Goal: Task Accomplishment & Management: Manage account settings

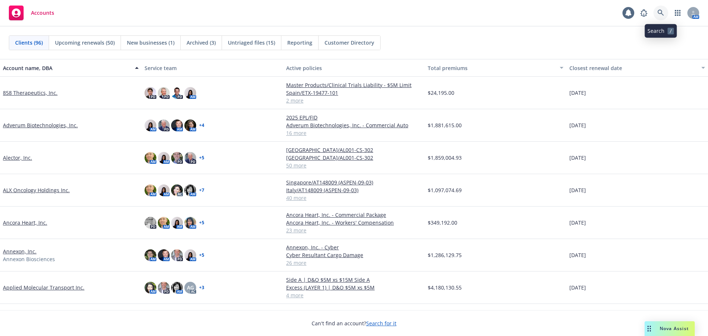
click at [660, 11] on icon at bounding box center [661, 13] width 7 height 7
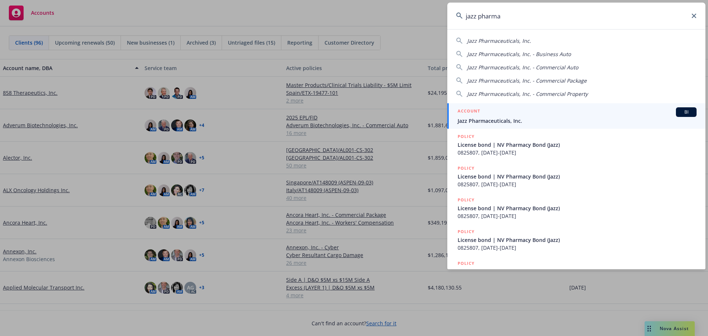
type input "jazz pharma"
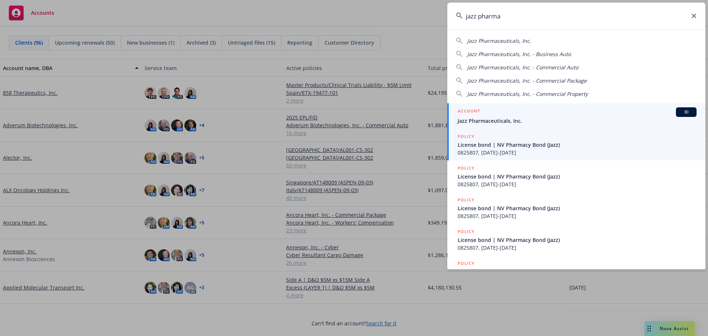
click at [515, 122] on span "Jazz Pharmaceuticals, Inc." at bounding box center [577, 121] width 239 height 8
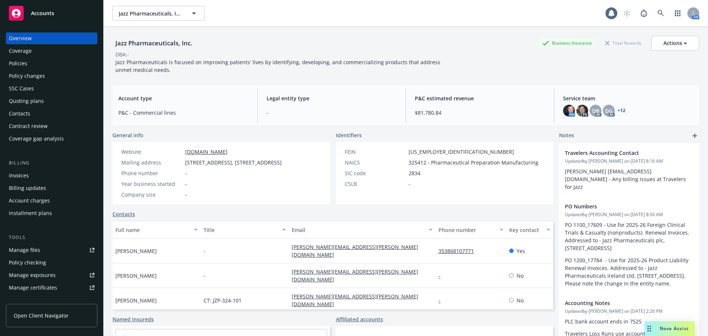
click at [23, 65] on div "Policies" at bounding box center [18, 64] width 18 height 12
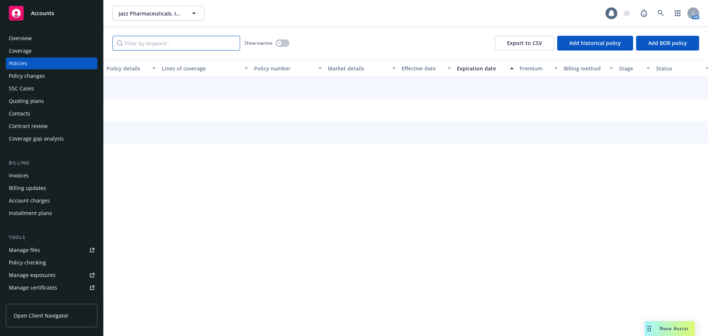
click at [159, 44] on input "Filter by keyword..." at bounding box center [176, 43] width 128 height 15
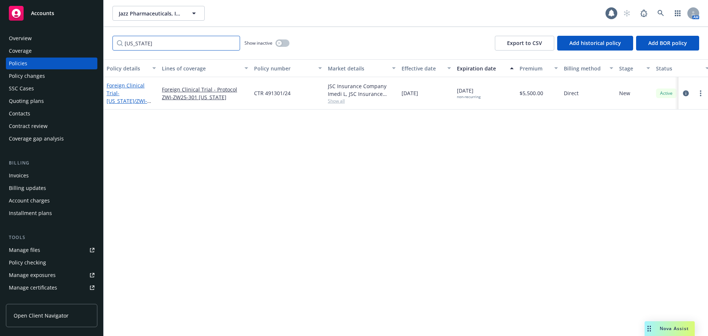
type input "georgia"
click at [129, 91] on span "- Georgia/ZWI-ZW25-301" at bounding box center [129, 101] width 45 height 22
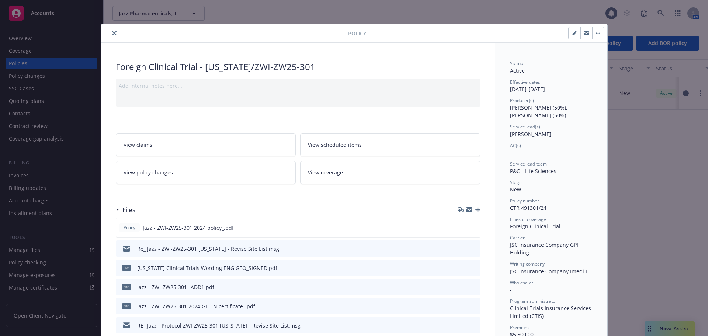
click at [476, 211] on icon "button" at bounding box center [477, 209] width 5 height 5
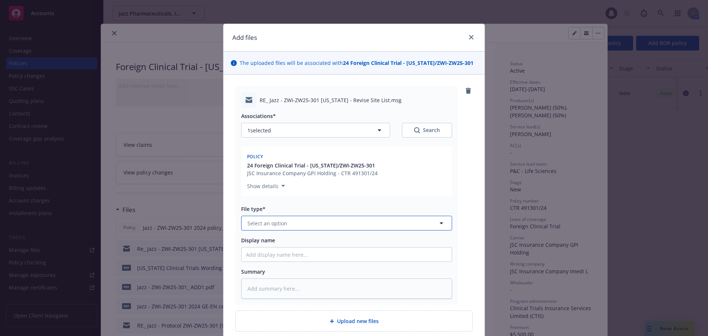
drag, startPoint x: 297, startPoint y: 226, endPoint x: 359, endPoint y: 229, distance: 62.1
click at [297, 226] on button "Select an option" at bounding box center [346, 223] width 211 height 15
type input "em"
click at [325, 261] on div "Email" at bounding box center [346, 263] width 201 height 11
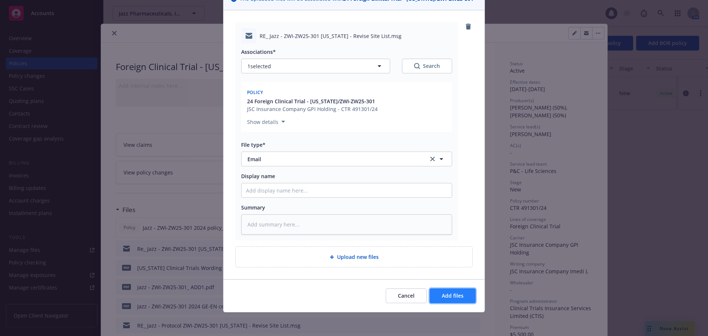
click at [460, 292] on span "Add files" at bounding box center [453, 295] width 22 height 7
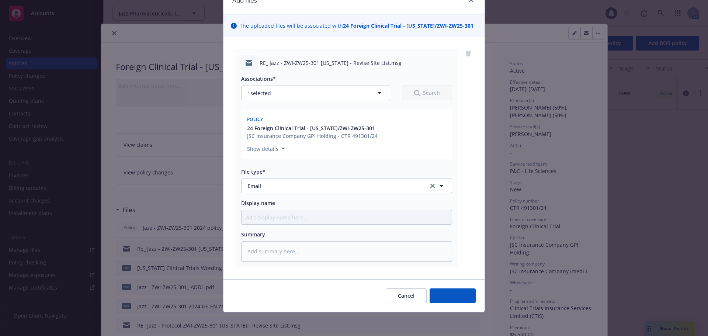
scroll to position [37, 0]
type textarea "x"
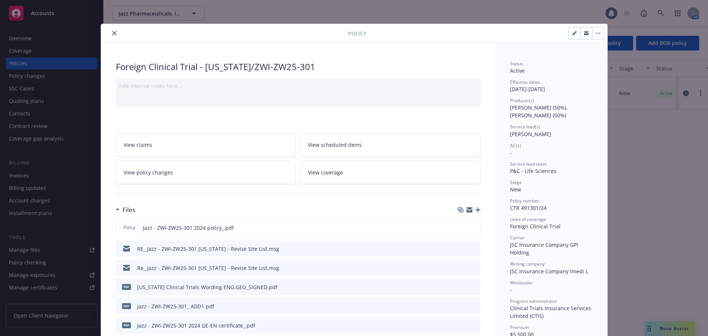
click at [110, 34] on button "close" at bounding box center [114, 33] width 9 height 9
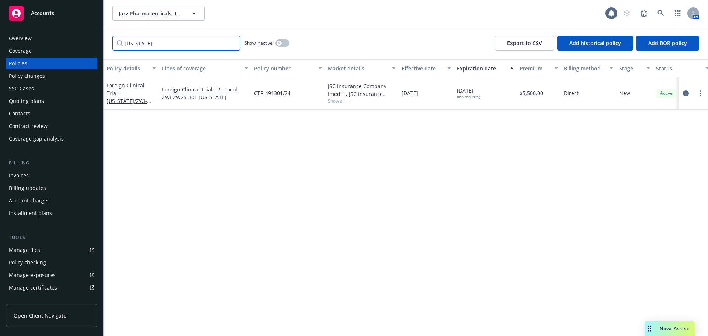
click at [155, 43] on input "georgia" at bounding box center [176, 43] width 128 height 15
click at [233, 44] on input "georgia" at bounding box center [176, 43] width 128 height 15
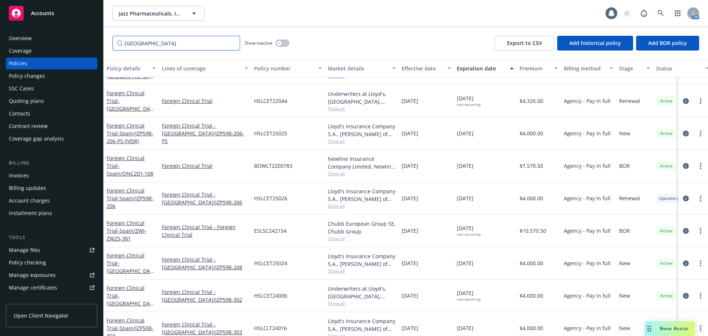
scroll to position [94, 0]
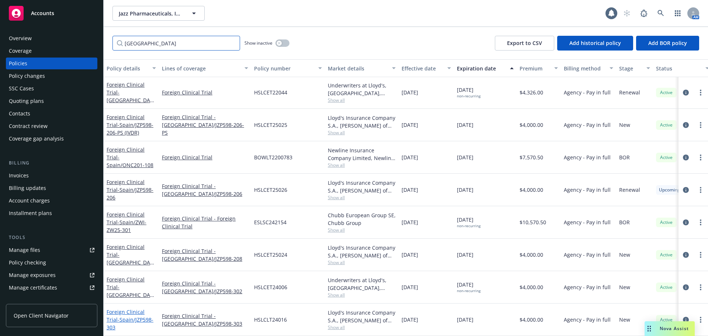
type input "spain"
click at [133, 318] on span "- Spain/JZP598-303" at bounding box center [130, 323] width 47 height 15
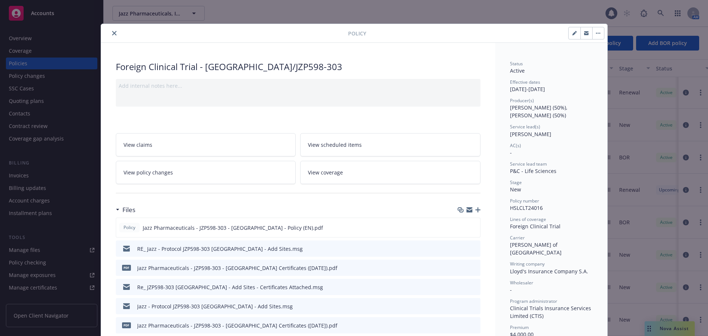
click at [476, 207] on div at bounding box center [469, 210] width 23 height 6
click at [477, 211] on icon "button" at bounding box center [477, 209] width 5 height 5
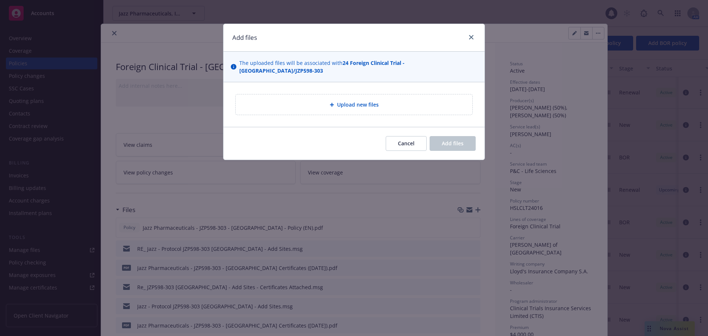
type textarea "x"
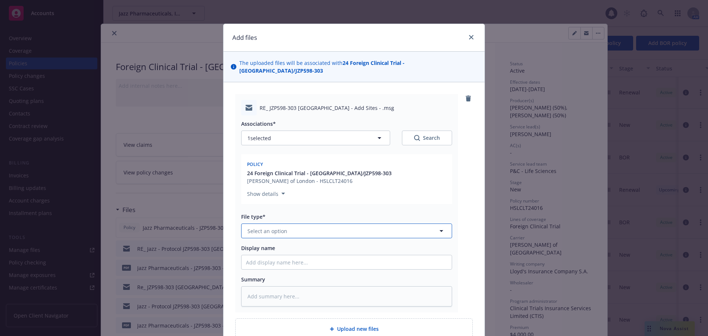
click at [292, 223] on button "Select an option" at bounding box center [346, 230] width 211 height 15
type input "em"
click at [308, 266] on div "Email" at bounding box center [346, 271] width 201 height 11
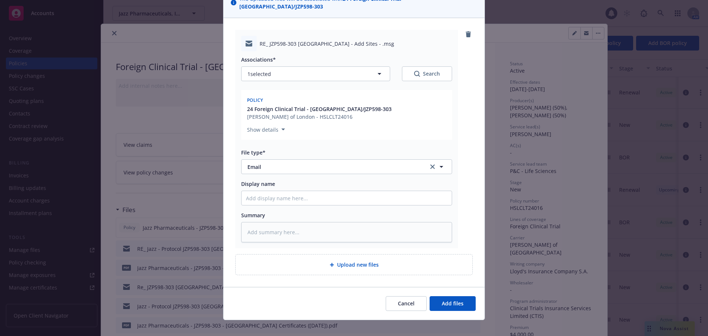
type textarea "x"
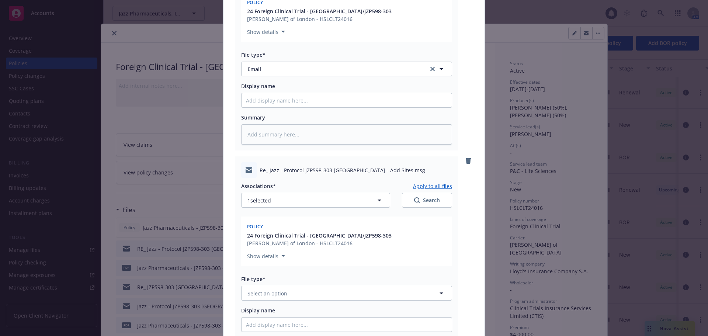
scroll to position [288, 0]
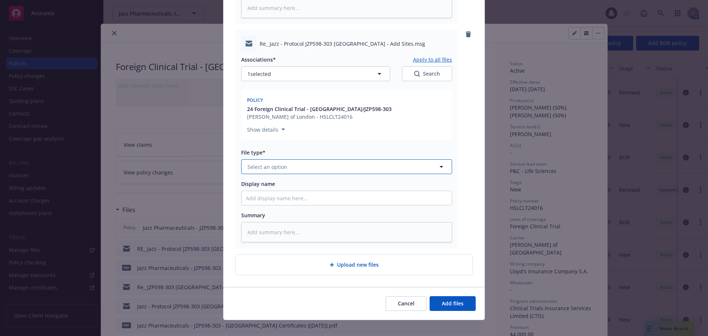
click at [287, 163] on button "Select an option" at bounding box center [346, 166] width 211 height 15
type input "em"
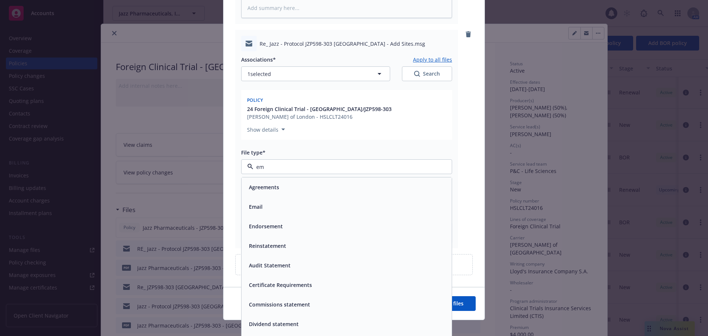
click at [343, 201] on div "Email" at bounding box center [346, 206] width 201 height 11
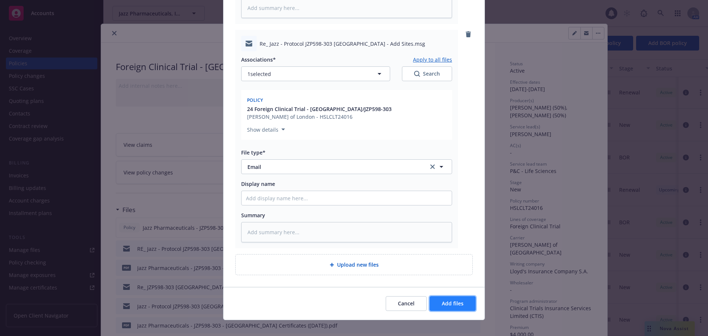
click at [458, 300] on span "Add files" at bounding box center [453, 303] width 22 height 7
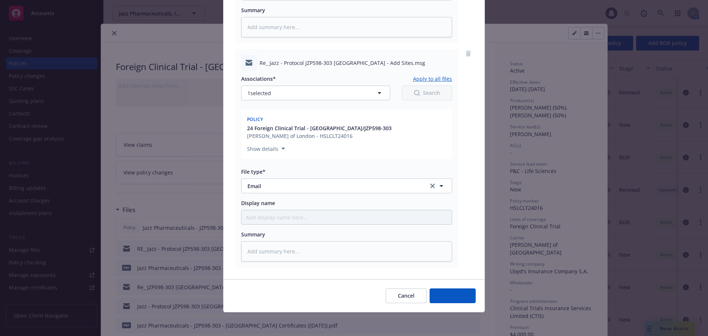
scroll to position [261, 0]
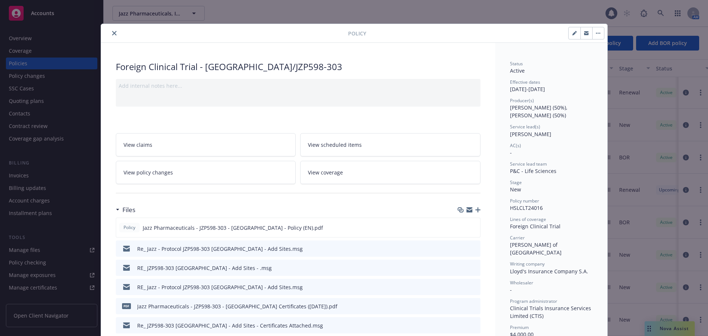
drag, startPoint x: 111, startPoint y: 31, endPoint x: 98, endPoint y: 31, distance: 13.3
click at [111, 31] on button "close" at bounding box center [114, 33] width 9 height 9
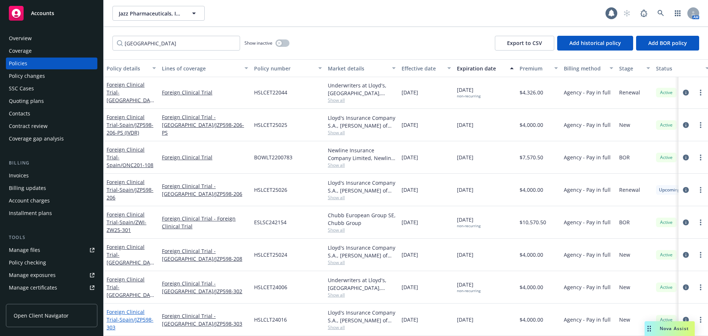
click at [132, 311] on link "Foreign Clinical Trial - Spain/JZP598-303" at bounding box center [130, 319] width 47 height 22
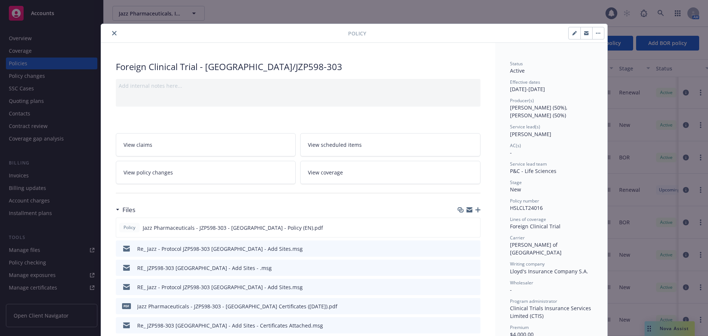
click at [475, 209] on icon "button" at bounding box center [477, 209] width 5 height 5
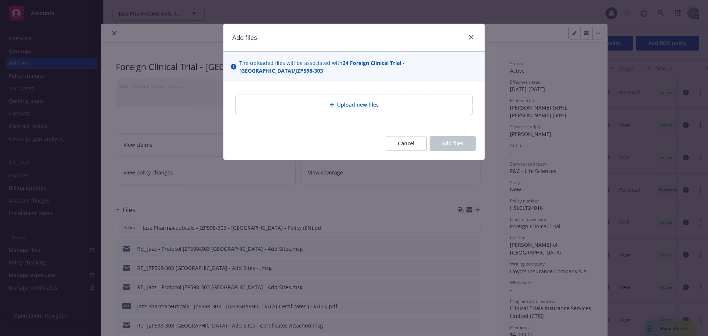
type textarea "x"
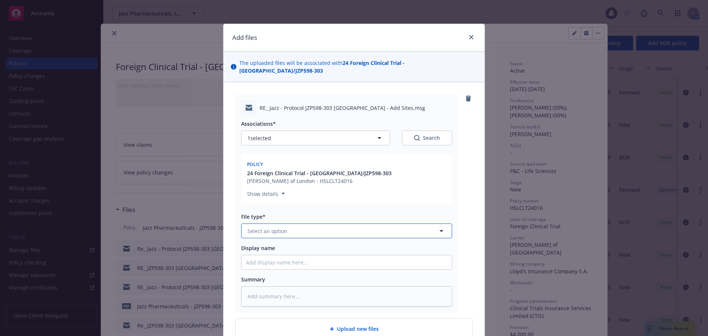
click at [351, 223] on button "Select an option" at bounding box center [346, 230] width 211 height 15
type input "em"
click at [320, 266] on div "Email" at bounding box center [346, 271] width 201 height 11
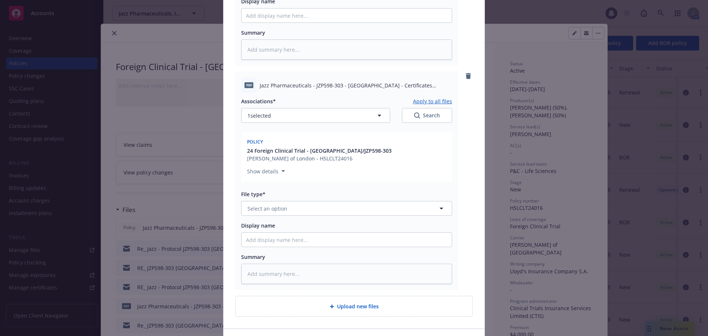
scroll to position [258, 0]
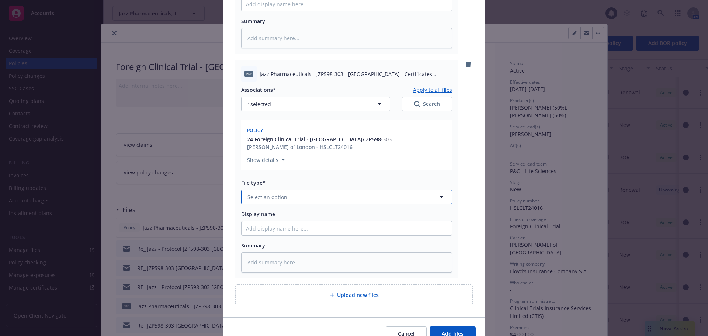
click at [275, 193] on span "Select an option" at bounding box center [267, 197] width 40 height 8
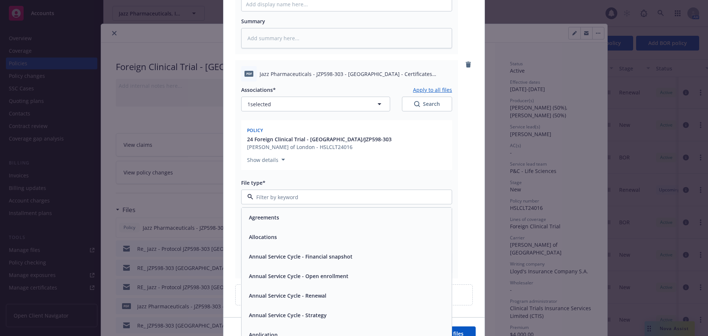
type textarea "x"
type input "em"
click at [315, 227] on div "Email" at bounding box center [347, 237] width 210 height 20
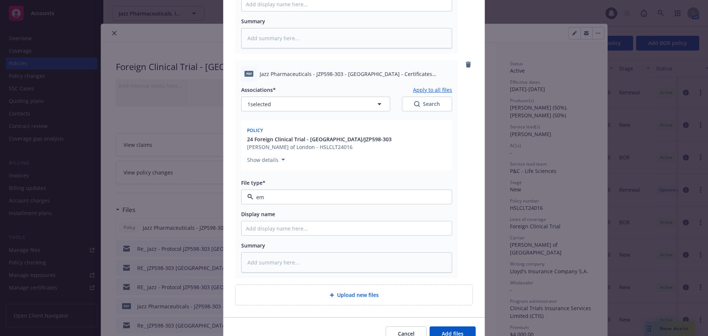
type textarea "x"
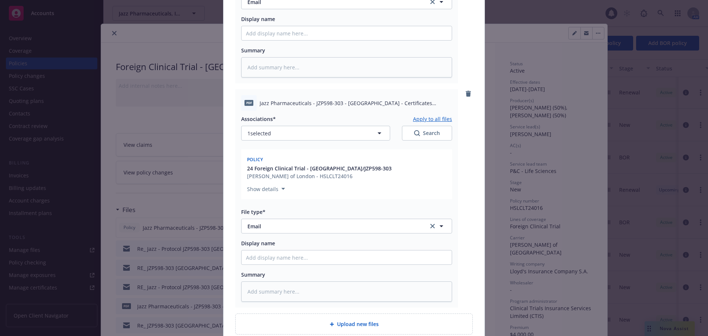
scroll to position [178, 0]
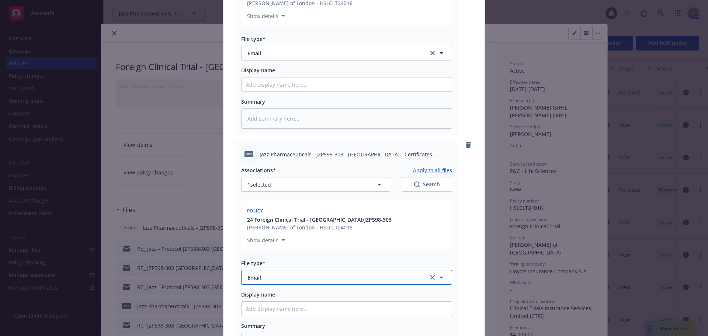
click at [339, 274] on span "Email" at bounding box center [332, 278] width 171 height 8
type input "certi"
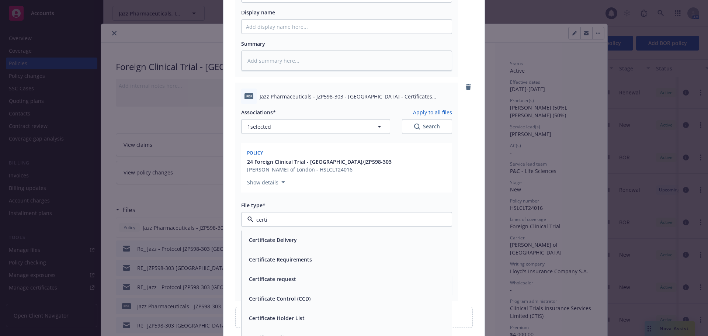
scroll to position [288, 0]
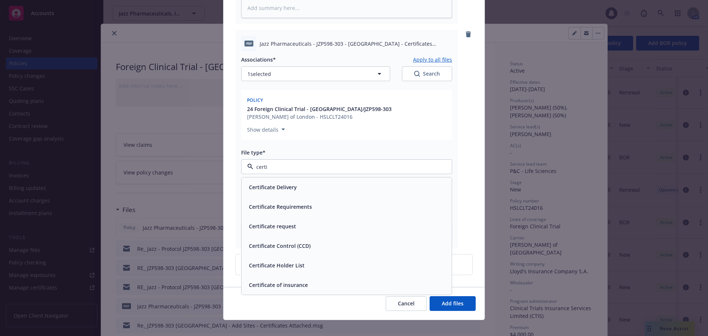
click at [334, 280] on div "Certificate of insurance" at bounding box center [346, 285] width 201 height 11
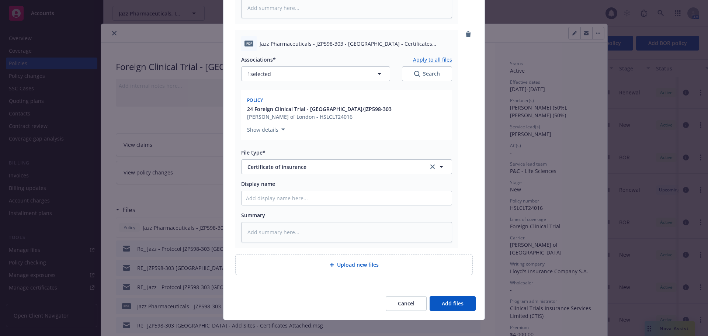
type textarea "x"
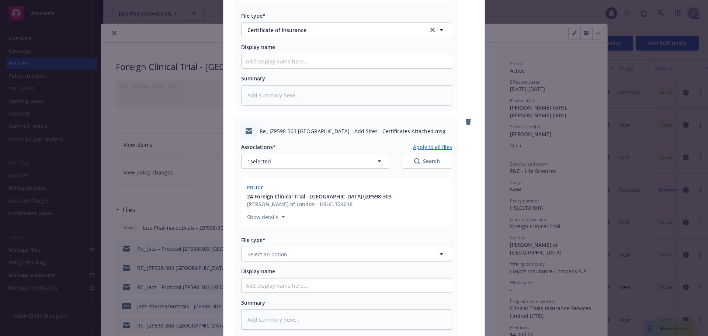
scroll to position [510, 0]
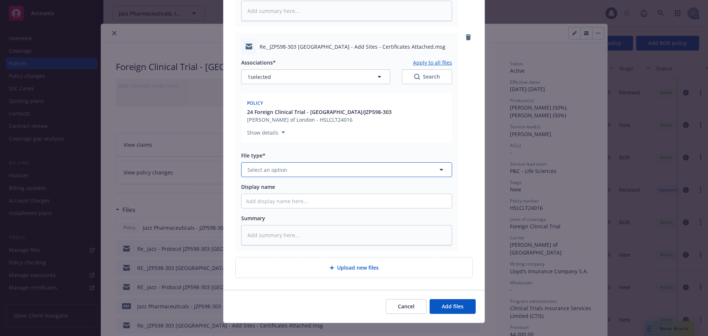
click at [318, 162] on button "Select an option" at bounding box center [346, 169] width 211 height 15
type input "em"
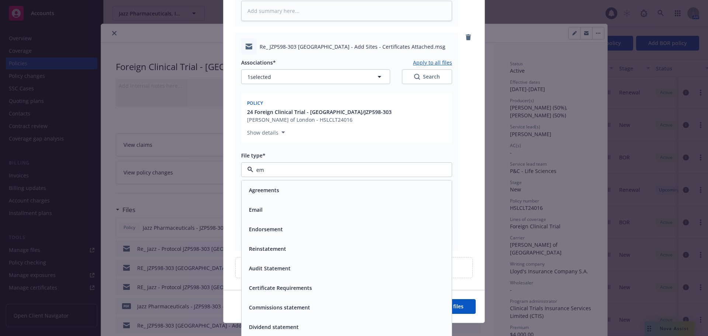
click at [340, 204] on div "Email" at bounding box center [346, 209] width 201 height 11
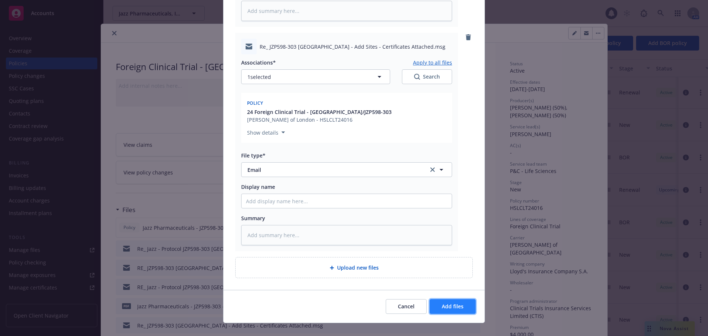
click at [446, 303] on span "Add files" at bounding box center [453, 306] width 22 height 7
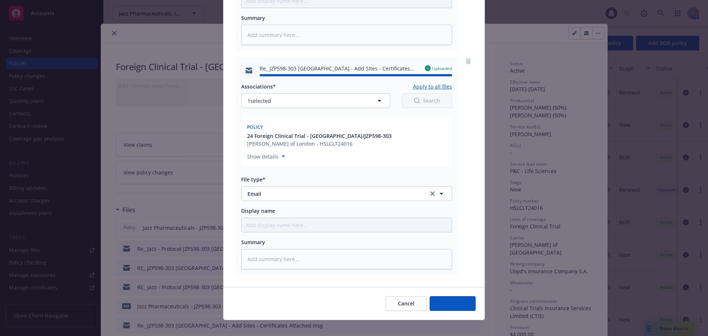
type textarea "x"
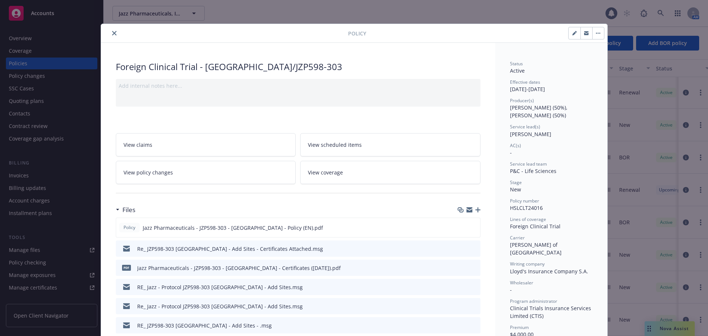
click at [113, 33] on icon "close" at bounding box center [114, 33] width 4 height 4
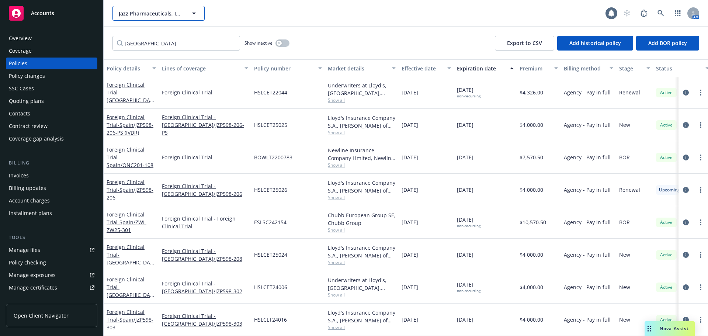
click at [130, 17] on button "Jazz Pharmaceuticals, Inc." at bounding box center [158, 13] width 92 height 15
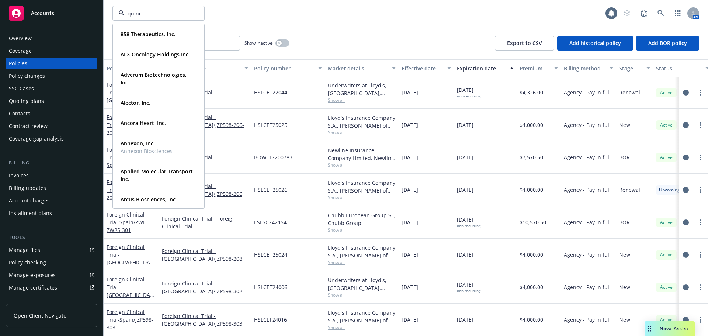
type input "quince"
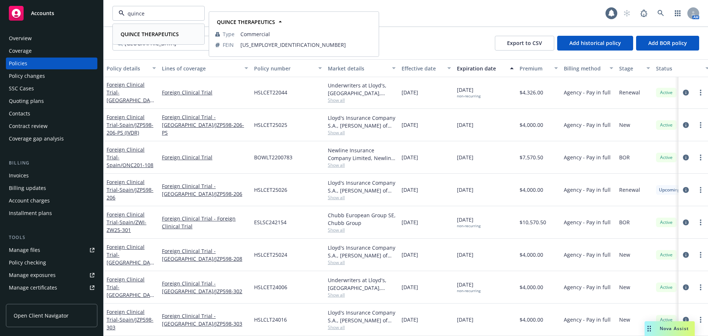
click at [146, 34] on strong "QUINCE THERAPEUTICS" at bounding box center [150, 34] width 58 height 7
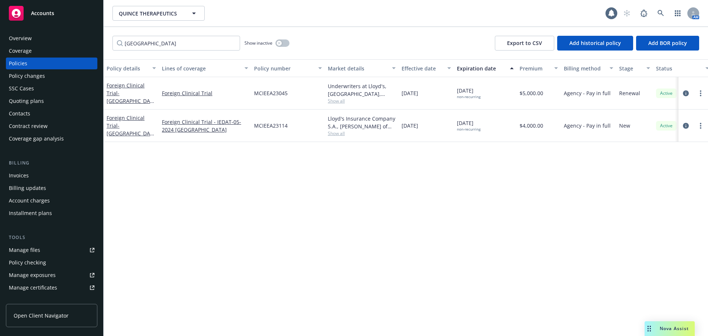
click at [42, 74] on div "Policy changes" at bounding box center [27, 76] width 36 height 12
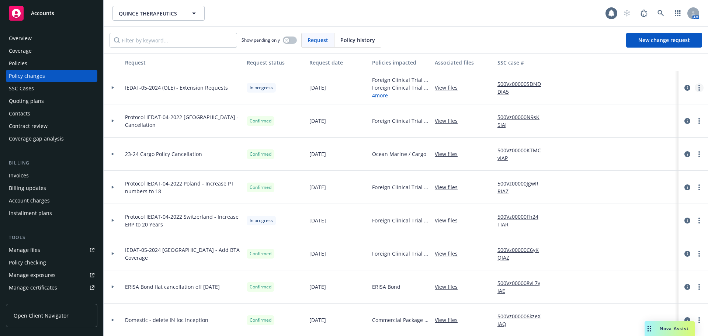
click at [698, 88] on circle "more" at bounding box center [698, 87] width 1 height 1
click at [598, 149] on link "Resume workflow" at bounding box center [634, 147] width 126 height 15
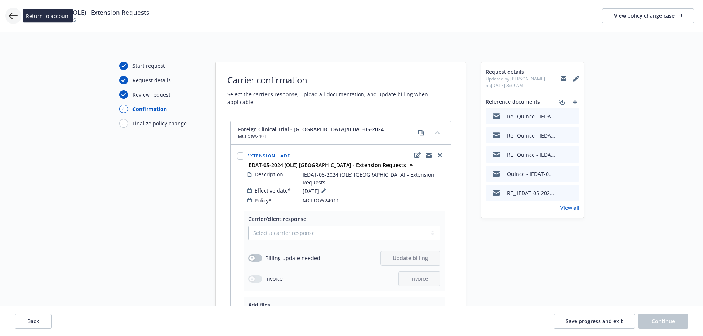
click at [14, 20] on icon at bounding box center [13, 15] width 9 height 9
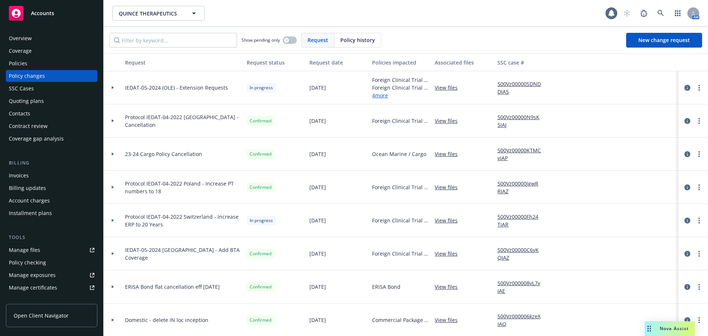
click at [684, 88] on icon "circleInformation" at bounding box center [687, 88] width 6 height 6
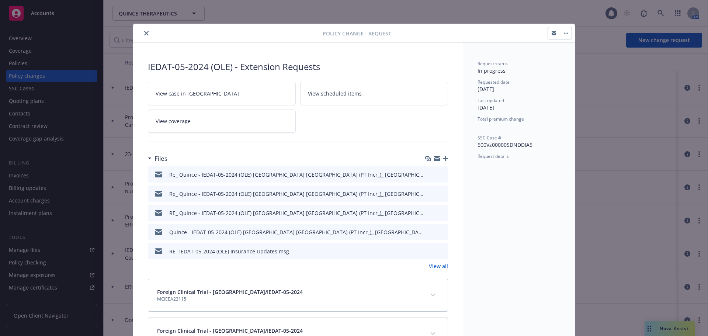
scroll to position [22, 0]
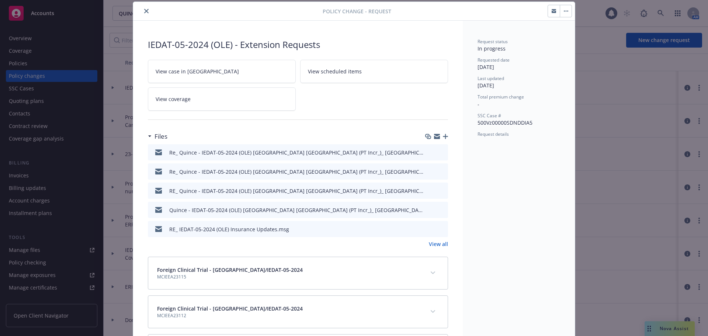
click at [443, 136] on icon "button" at bounding box center [445, 136] width 5 height 5
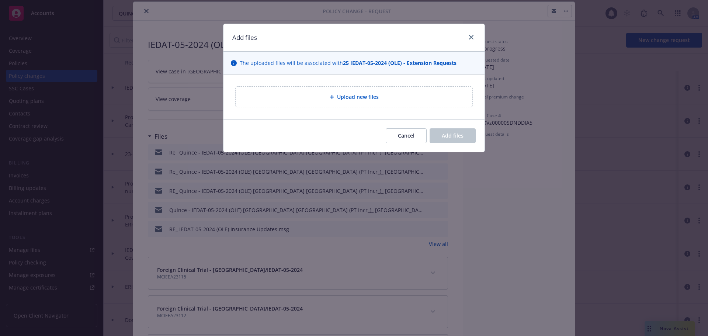
type textarea "x"
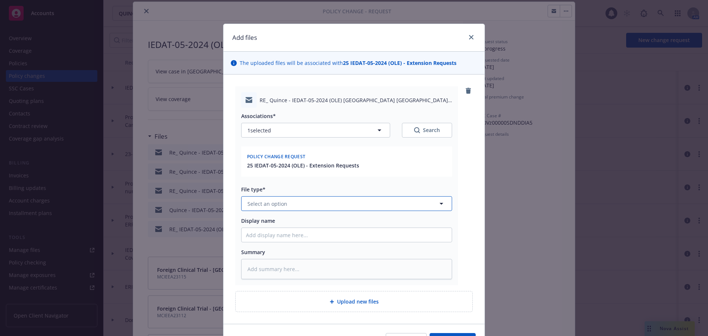
click at [335, 207] on button "Select an option" at bounding box center [346, 203] width 211 height 15
type input "em"
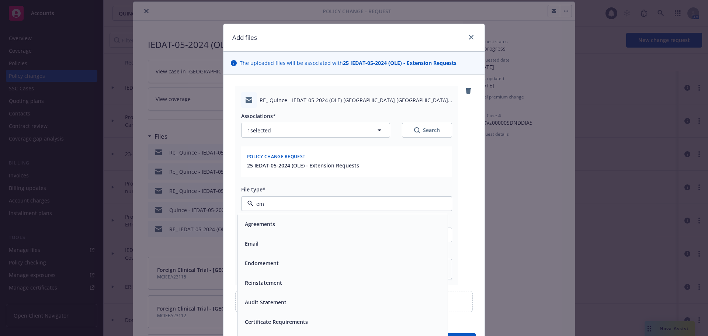
click at [316, 236] on div "Email" at bounding box center [342, 244] width 210 height 20
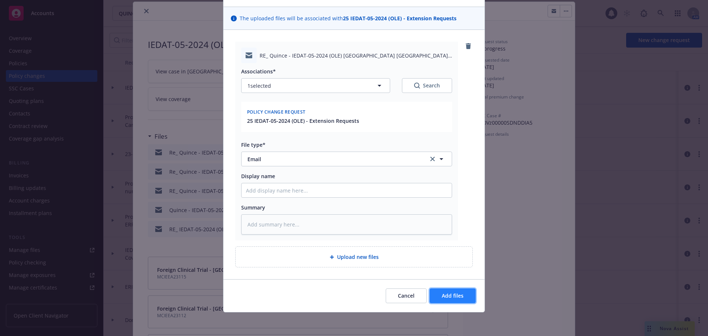
click at [443, 301] on button "Add files" at bounding box center [453, 295] width 46 height 15
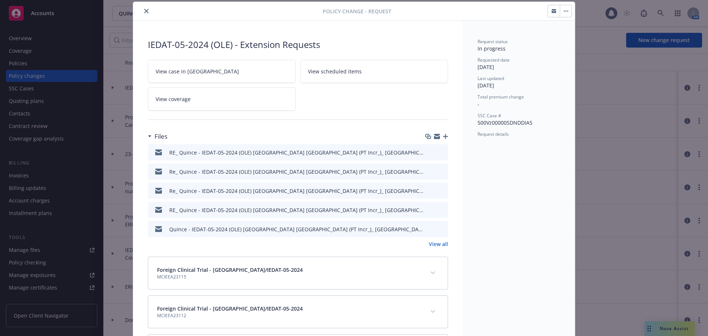
click at [444, 136] on icon "button" at bounding box center [445, 136] width 5 height 5
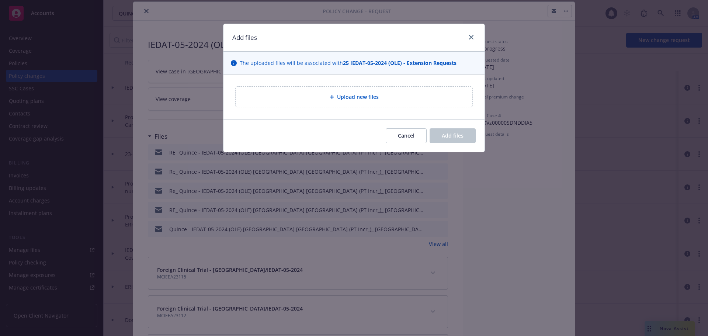
type textarea "x"
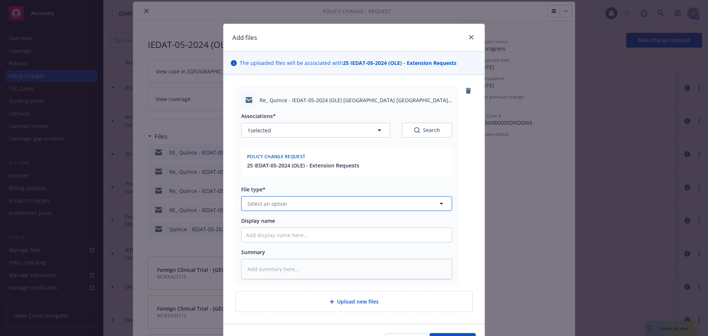
click at [291, 197] on button "Select an option" at bounding box center [346, 203] width 211 height 15
type input "em"
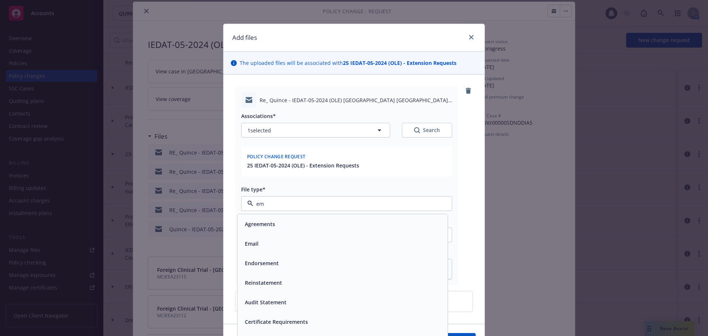
click at [308, 245] on div "Email" at bounding box center [342, 243] width 201 height 11
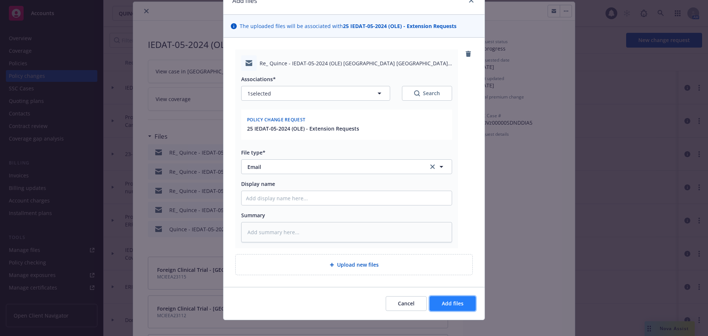
click at [452, 303] on span "Add files" at bounding box center [453, 303] width 22 height 7
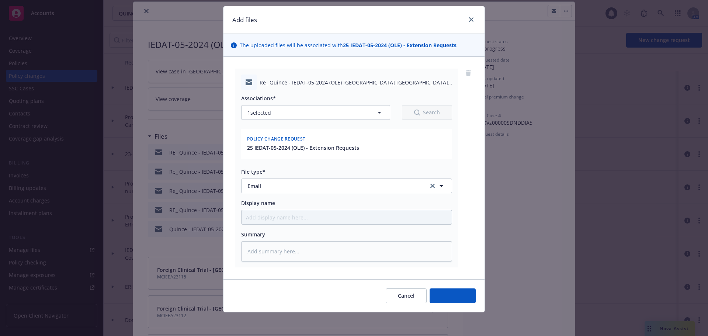
scroll to position [18, 0]
type textarea "x"
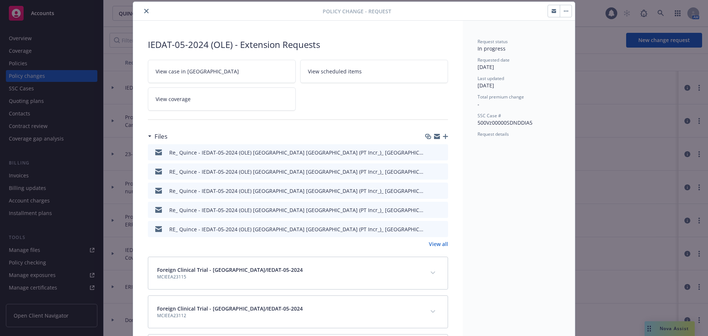
click at [144, 10] on icon "close" at bounding box center [146, 11] width 4 height 4
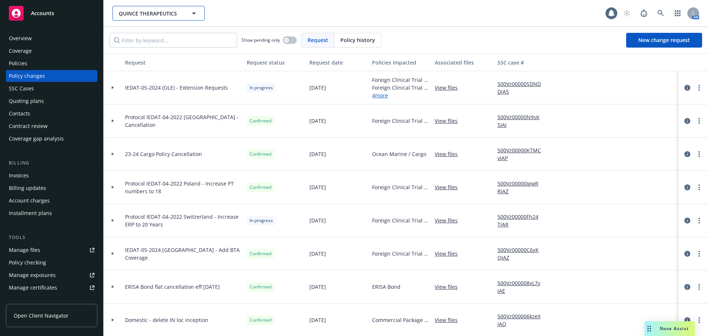
click at [128, 16] on span "QUINCE THERAPEUTICS" at bounding box center [151, 14] width 64 height 8
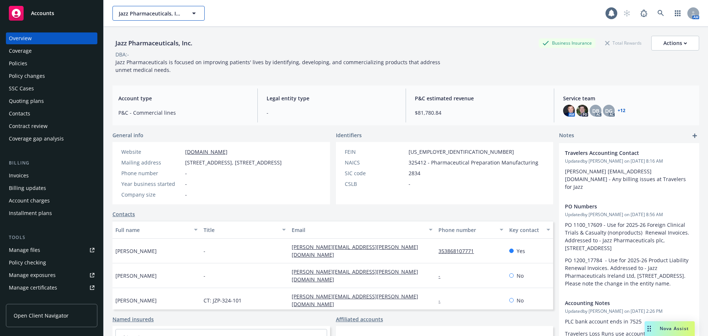
click at [163, 14] on span "Jazz Pharmaceuticals, Inc." at bounding box center [151, 14] width 64 height 8
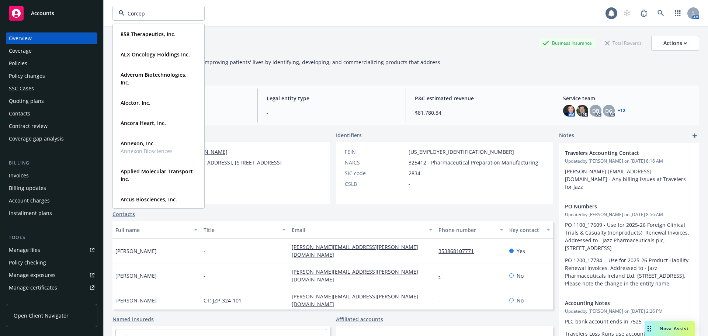
type input "Corcept"
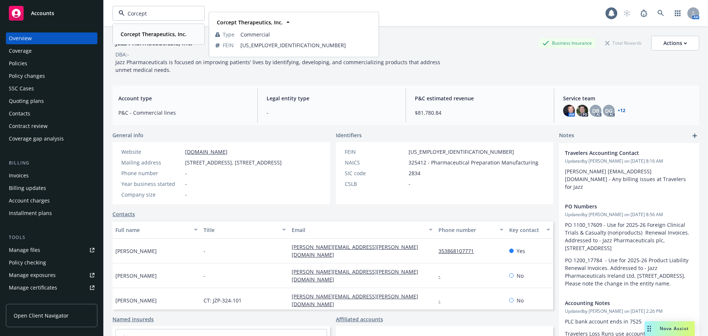
click at [159, 30] on span "Corcept Therapeutics, Inc." at bounding box center [154, 34] width 66 height 8
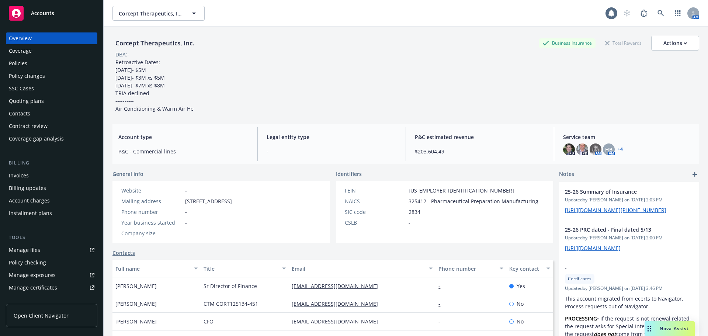
click at [23, 63] on div "Policies" at bounding box center [18, 64] width 18 height 12
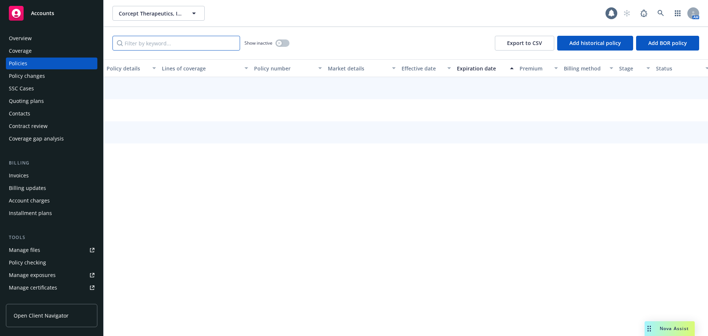
click at [202, 48] on input "Filter by keyword..." at bounding box center [176, 43] width 128 height 15
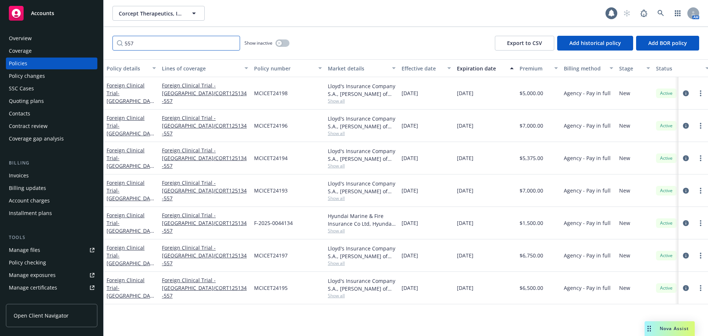
type input "557"
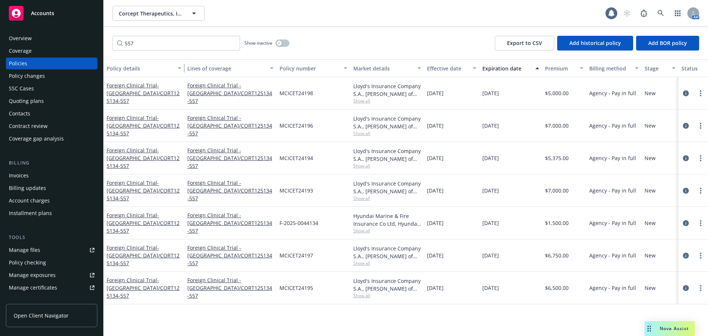
drag, startPoint x: 158, startPoint y: 65, endPoint x: 183, endPoint y: 64, distance: 25.5
click at [183, 64] on div "button" at bounding box center [181, 68] width 4 height 17
click at [145, 97] on span "- Spain/CORT125134-557" at bounding box center [143, 93] width 73 height 22
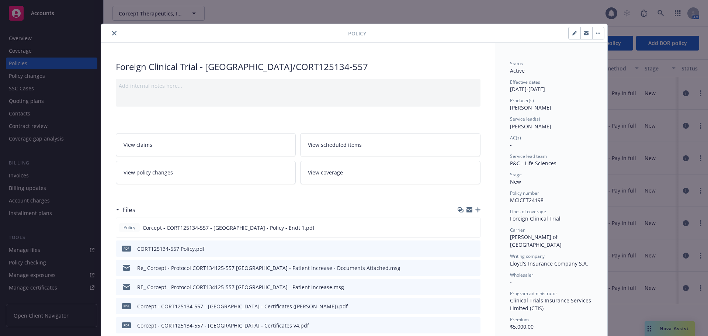
click at [112, 35] on icon "close" at bounding box center [114, 33] width 4 height 4
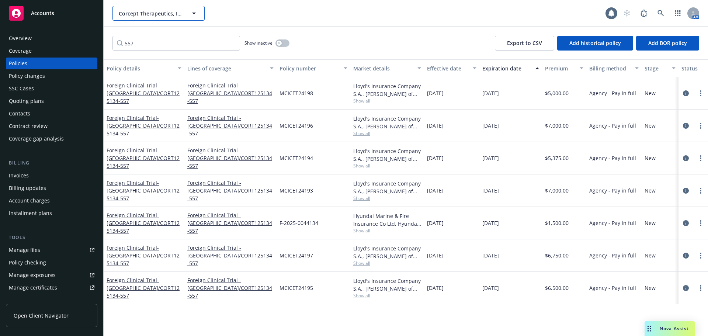
click at [166, 16] on span "Corcept Therapeutics, Inc." at bounding box center [151, 14] width 64 height 8
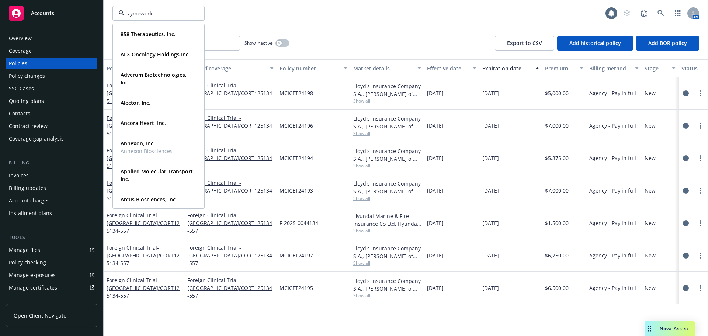
type input "zymeworks"
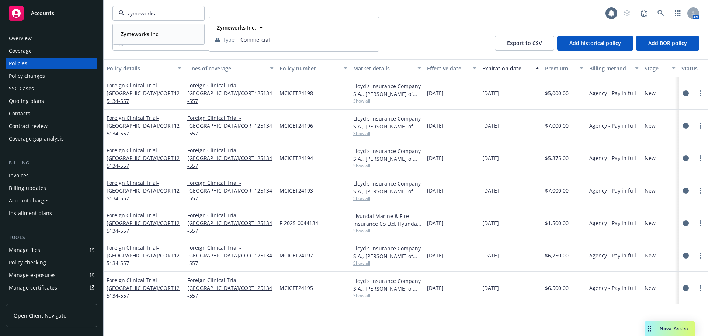
click at [162, 31] on div "Zymeworks Inc." at bounding box center [159, 34] width 82 height 11
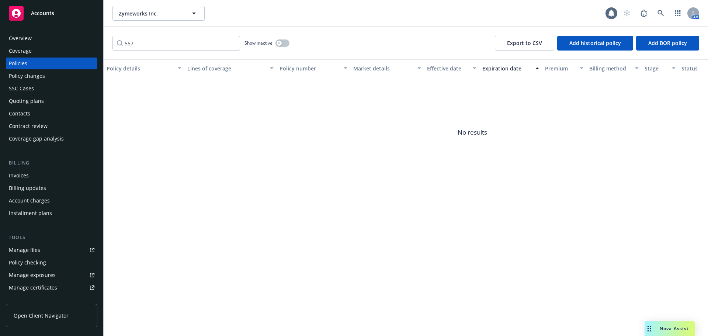
click at [58, 77] on div "Policy changes" at bounding box center [52, 76] width 86 height 12
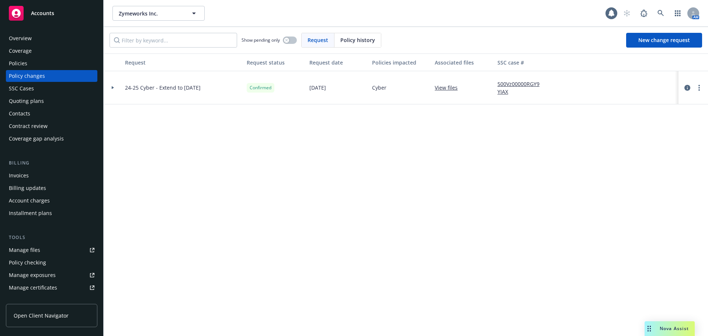
click at [52, 63] on div "Policies" at bounding box center [52, 64] width 86 height 12
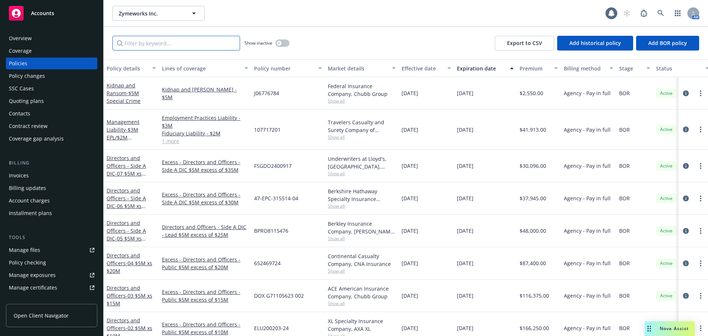
click at [147, 46] on input "Filter by keyword..." at bounding box center [176, 43] width 128 height 15
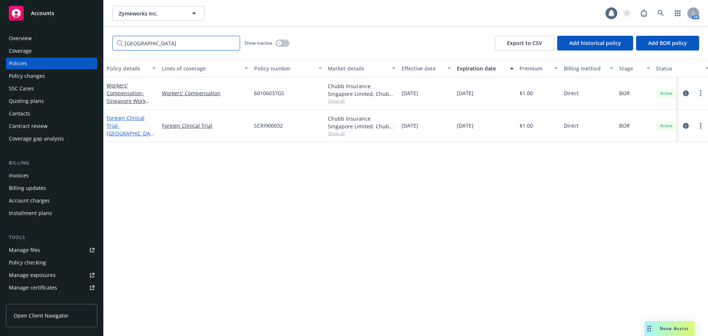
type input "singapore"
click at [129, 124] on span "- Singapore/ZWI-ZW191-101" at bounding box center [131, 133] width 48 height 22
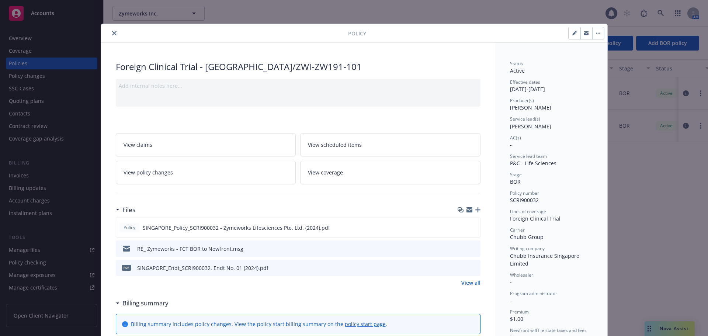
scroll to position [74, 0]
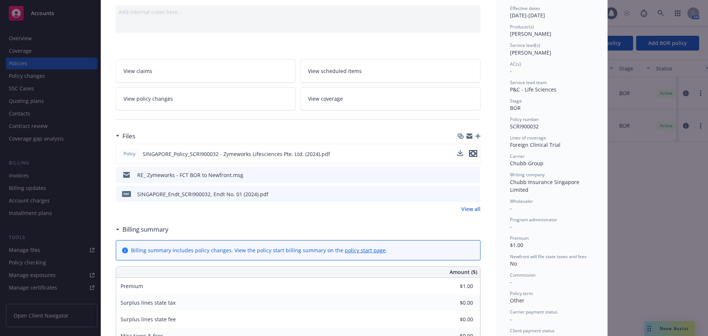
click at [472, 154] on icon "preview file" at bounding box center [473, 153] width 7 height 5
click at [473, 193] on icon "preview file" at bounding box center [473, 193] width 7 height 5
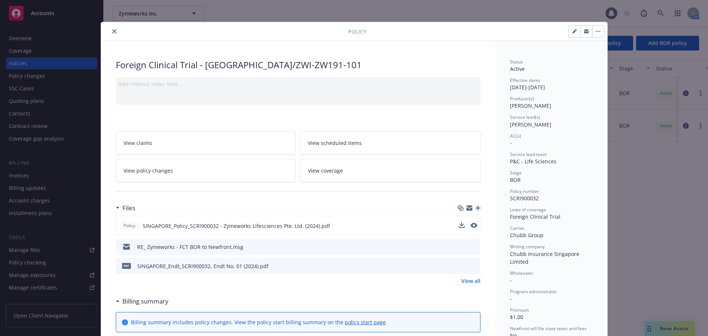
scroll to position [0, 0]
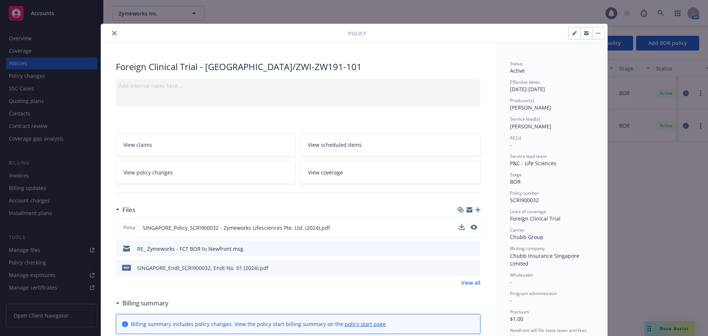
click at [110, 31] on button "close" at bounding box center [114, 33] width 9 height 9
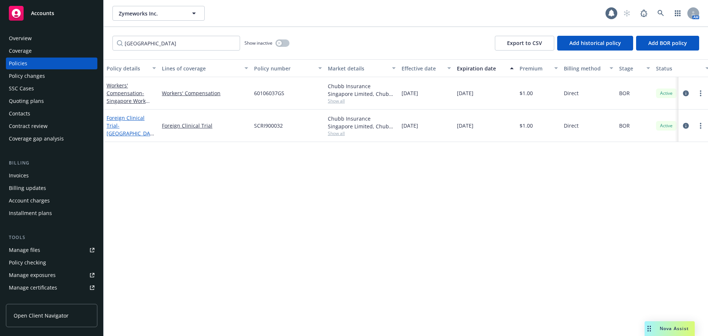
click at [120, 125] on span "- Singapore/ZWI-ZW191-101" at bounding box center [131, 133] width 48 height 22
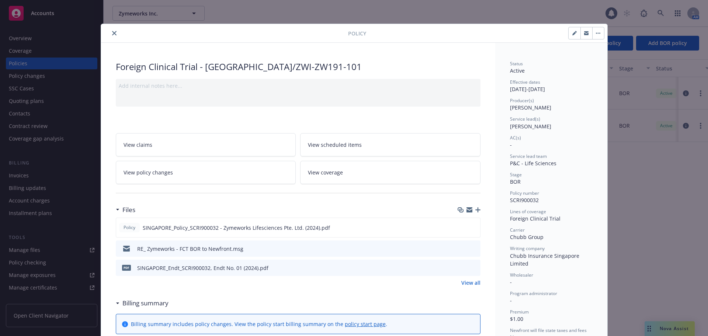
scroll to position [22, 0]
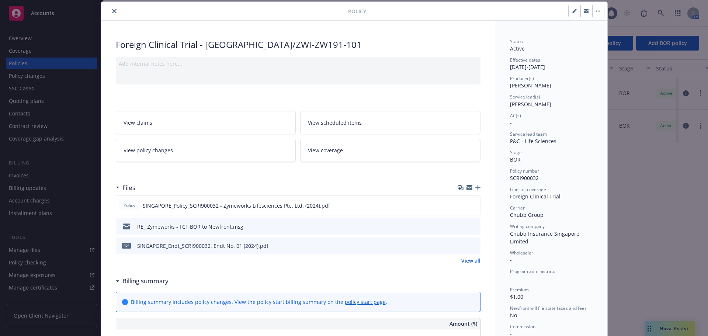
click at [475, 187] on icon "button" at bounding box center [477, 187] width 5 height 5
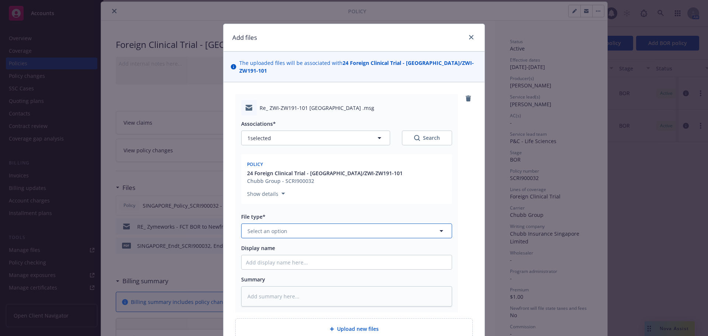
click at [313, 225] on button "Select an option" at bounding box center [346, 230] width 211 height 15
type input "em"
click at [313, 266] on div "Email" at bounding box center [346, 271] width 201 height 11
type textarea "x"
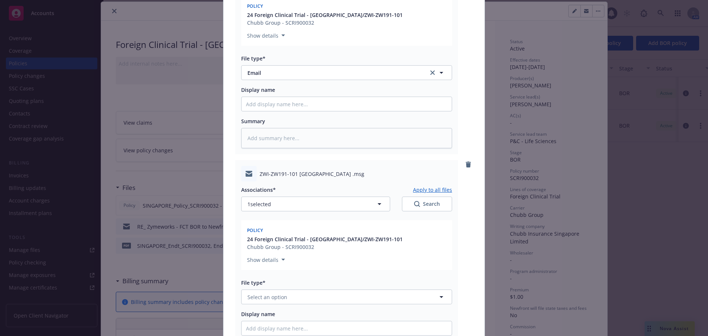
scroll to position [258, 0]
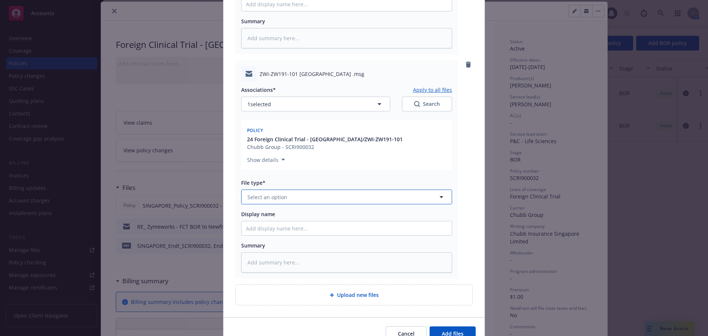
click at [260, 193] on span "Select an option" at bounding box center [267, 197] width 40 height 8
type input "em"
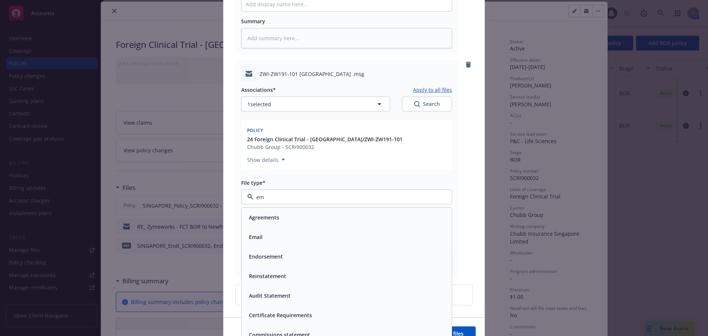
click at [310, 232] on div "Email" at bounding box center [346, 237] width 201 height 11
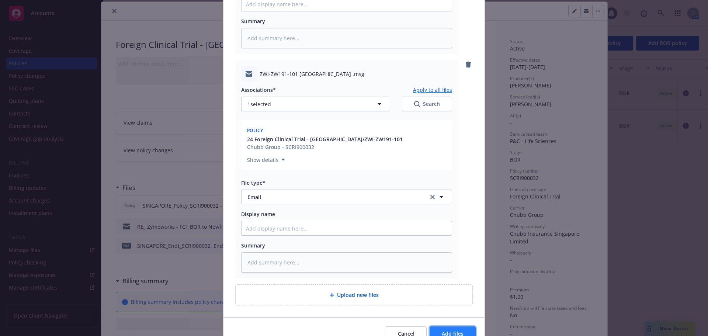
click at [464, 326] on button "Add files" at bounding box center [453, 333] width 46 height 15
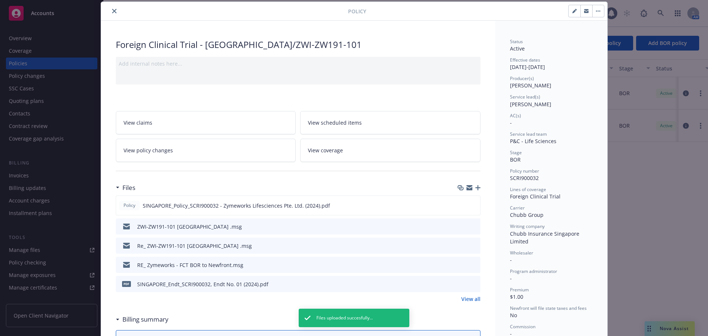
click at [112, 12] on icon "close" at bounding box center [114, 11] width 4 height 4
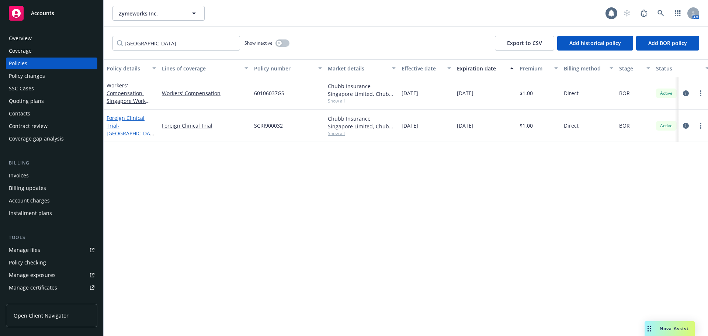
click at [129, 126] on span "- Singapore/ZWI-ZW191-101" at bounding box center [131, 133] width 48 height 22
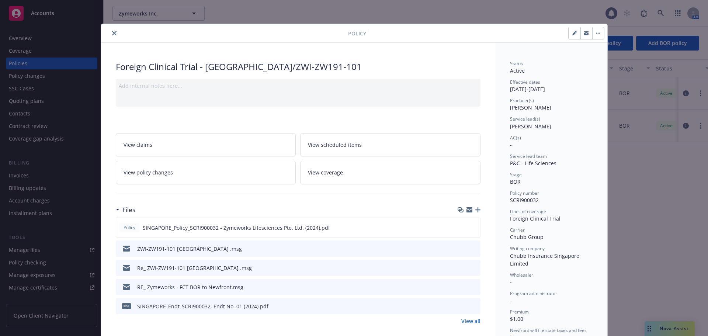
click at [475, 210] on icon "button" at bounding box center [477, 209] width 5 height 5
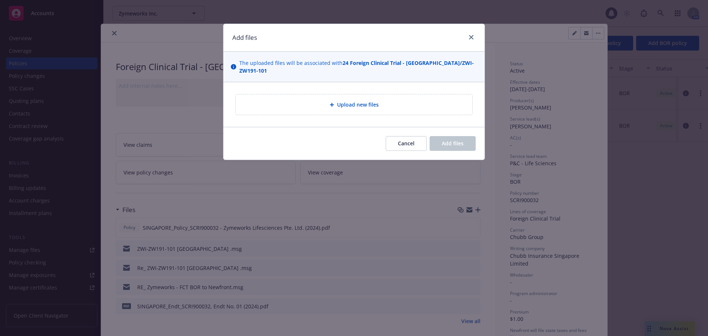
type textarea "x"
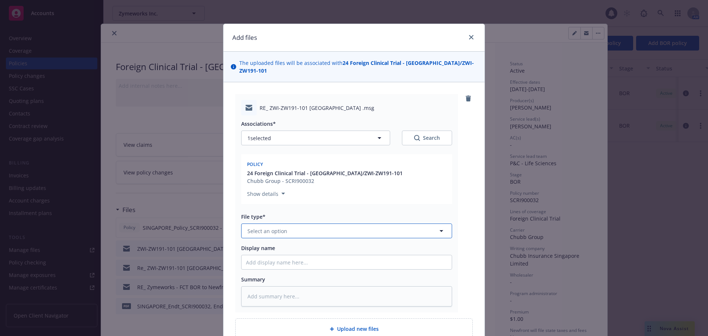
click at [300, 227] on button "Select an option" at bounding box center [346, 230] width 211 height 15
type input "em"
click at [280, 266] on div "Email" at bounding box center [346, 271] width 201 height 11
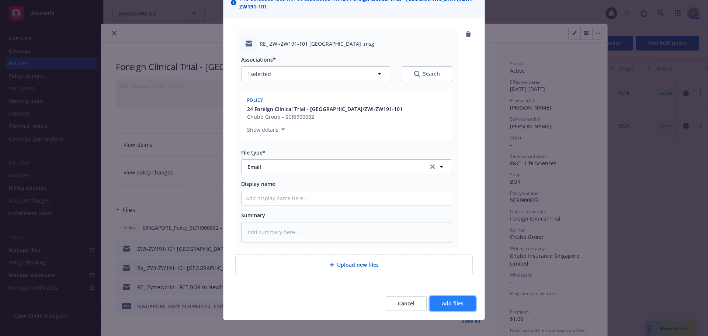
click at [445, 300] on span "Add files" at bounding box center [453, 303] width 22 height 7
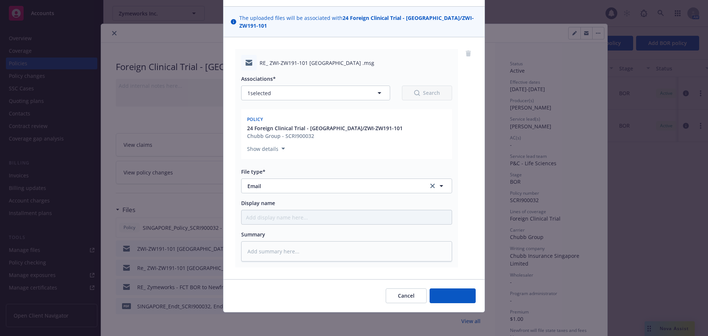
scroll to position [37, 0]
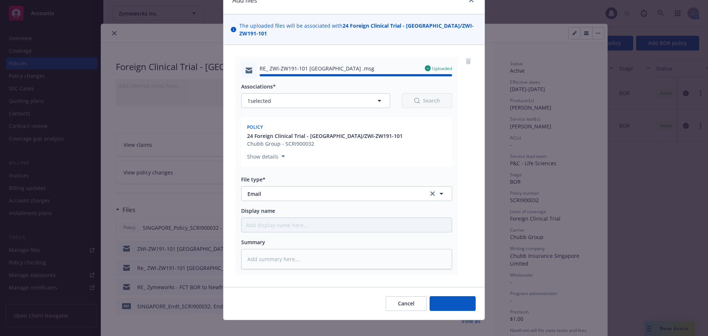
type textarea "x"
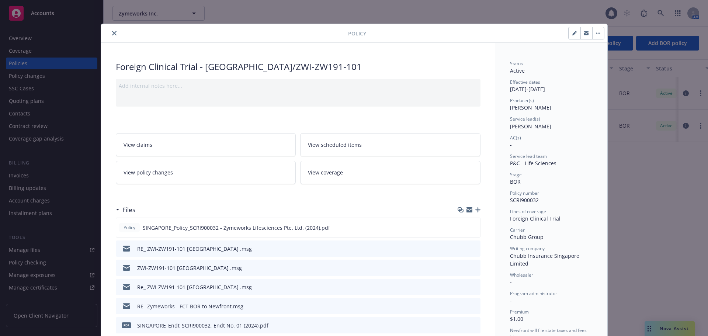
click at [112, 32] on icon "close" at bounding box center [114, 33] width 4 height 4
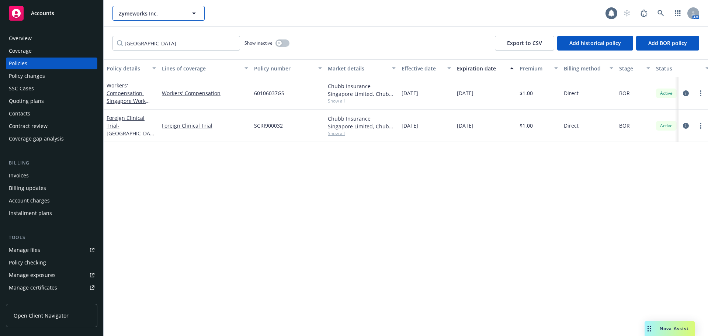
click at [132, 18] on button "Zymeworks Inc." at bounding box center [158, 13] width 92 height 15
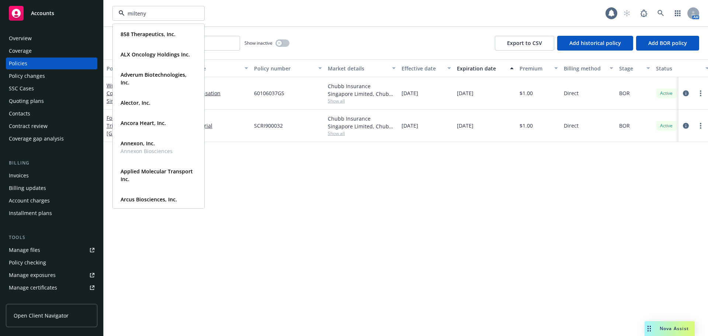
type input "miltenyi"
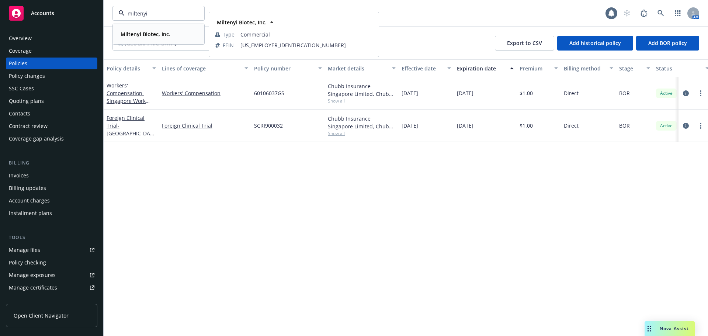
click at [136, 41] on div "Miltenyi Biotec, Inc. Type Commercial FEIN 82-4304020" at bounding box center [158, 34] width 91 height 20
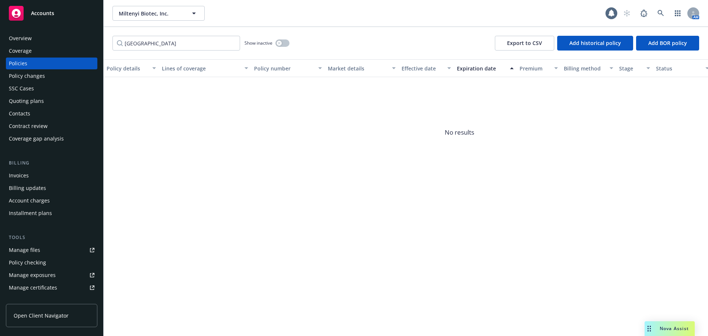
click at [58, 39] on div "Overview" at bounding box center [52, 38] width 86 height 12
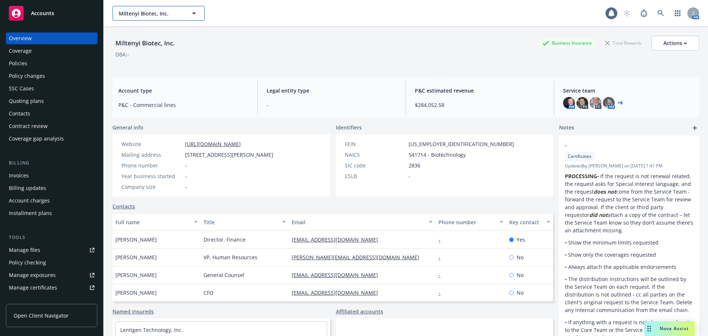
click at [141, 12] on span "Miltenyi Biotec, Inc." at bounding box center [151, 14] width 64 height 8
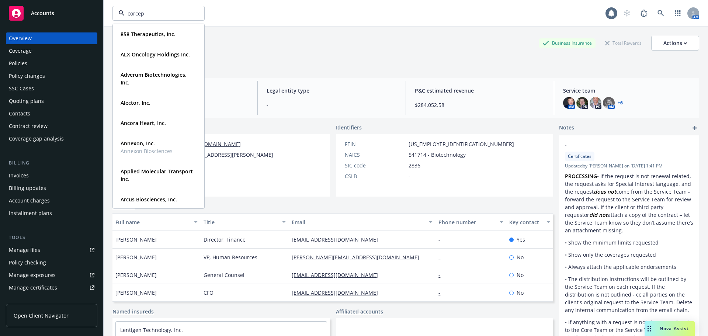
type input "corcept"
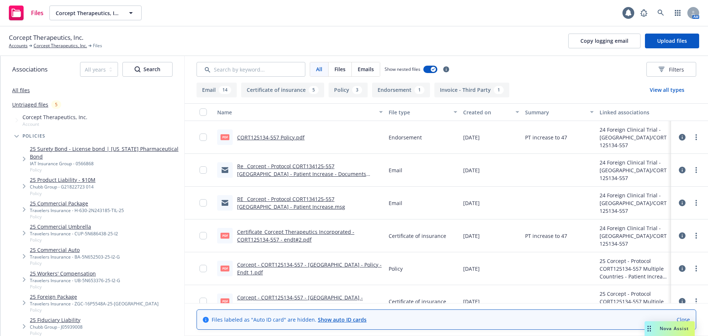
click at [296, 231] on link "Certificate_Corcept Therapeutics Incorporated - CORT125134-557 - endt#2.pdf" at bounding box center [295, 235] width 117 height 15
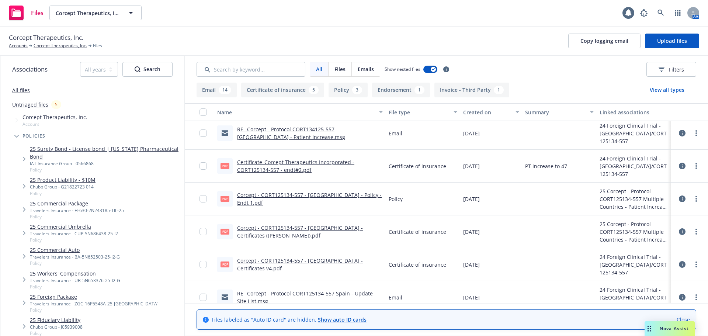
scroll to position [74, 0]
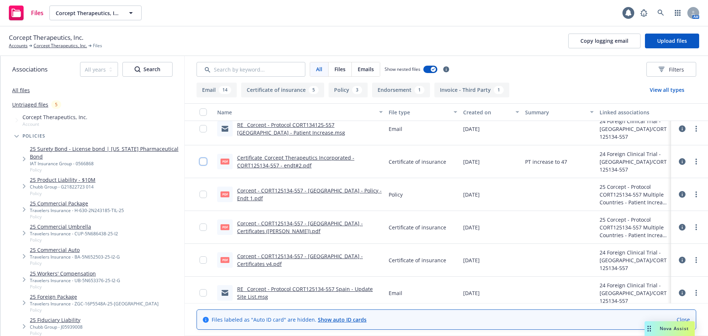
click at [202, 162] on input "checkbox" at bounding box center [203, 161] width 7 height 7
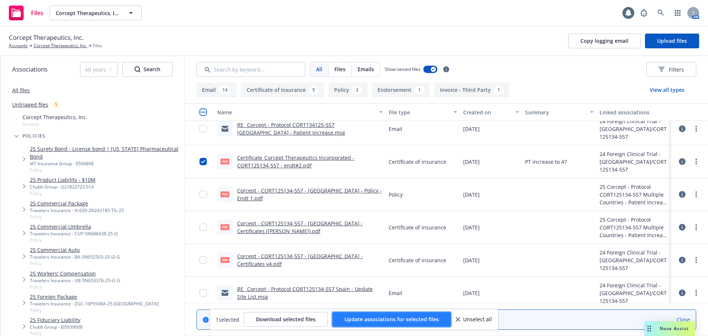
click at [384, 316] on span "Update associations for selected files" at bounding box center [391, 319] width 94 height 7
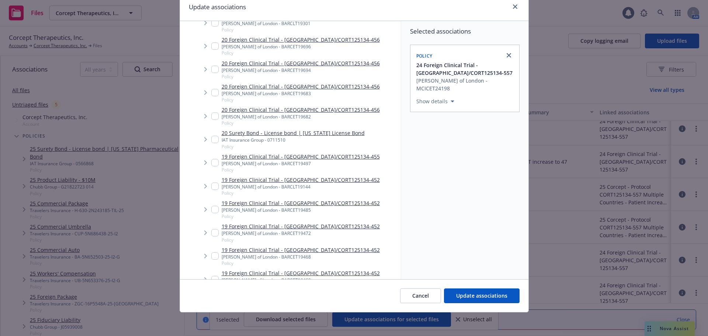
scroll to position [2729, 0]
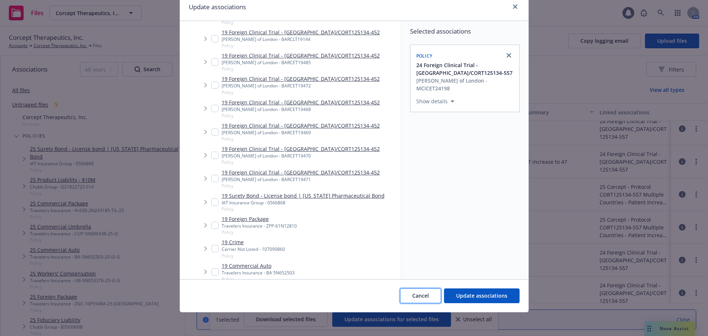
click at [430, 298] on button "Cancel" at bounding box center [420, 295] width 41 height 15
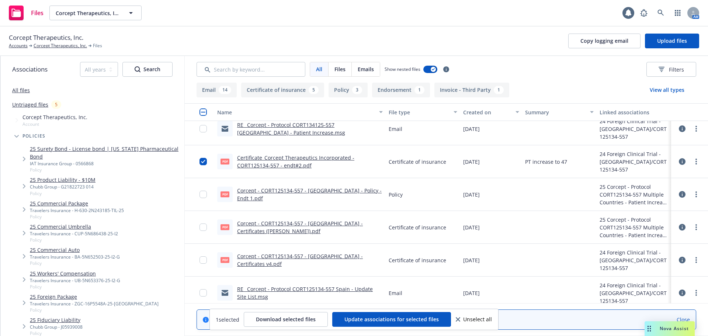
click at [256, 163] on link "Certificate_Corcept Therapeutics Incorporated - CORT125134-557 - endt#2.pdf" at bounding box center [295, 161] width 117 height 15
click at [202, 162] on input "checkbox" at bounding box center [203, 161] width 7 height 7
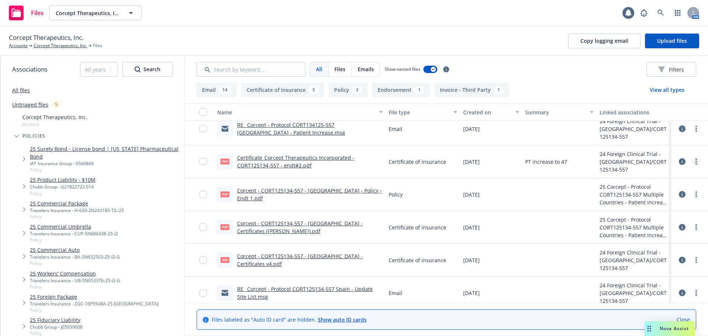
click at [696, 161] on circle "more" at bounding box center [696, 161] width 1 height 1
click at [651, 223] on link "Update associations" at bounding box center [657, 221] width 73 height 15
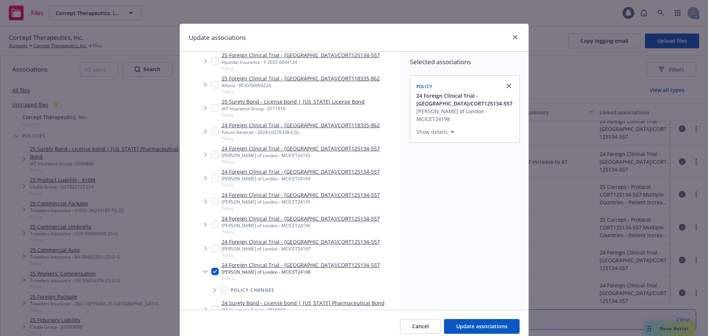
scroll to position [258, 0]
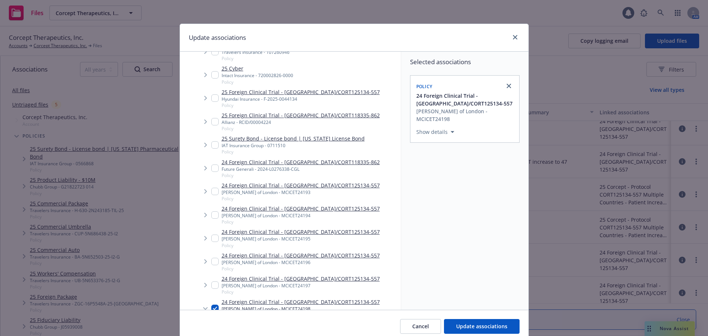
click at [211, 97] on input "Tree Example" at bounding box center [214, 97] width 7 height 7
checkbox input "true"
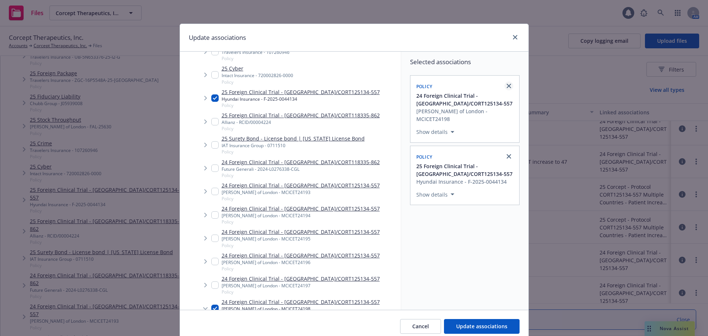
click at [508, 84] on link "close" at bounding box center [508, 86] width 9 height 9
checkbox input "false"
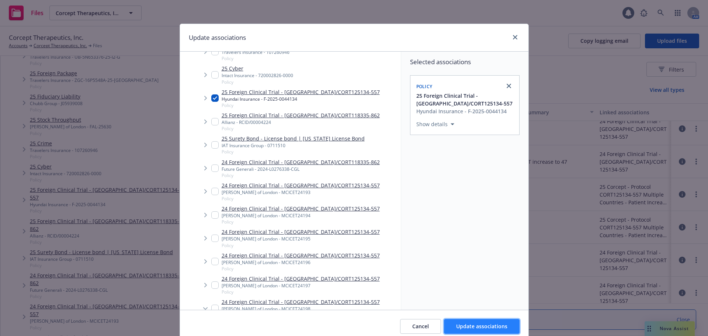
click at [487, 326] on span "Update associations" at bounding box center [481, 326] width 51 height 7
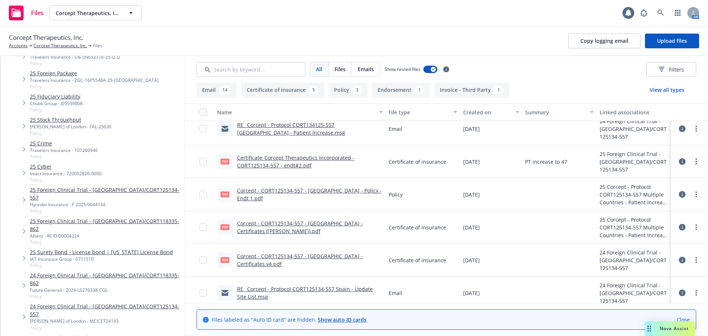
scroll to position [111, 0]
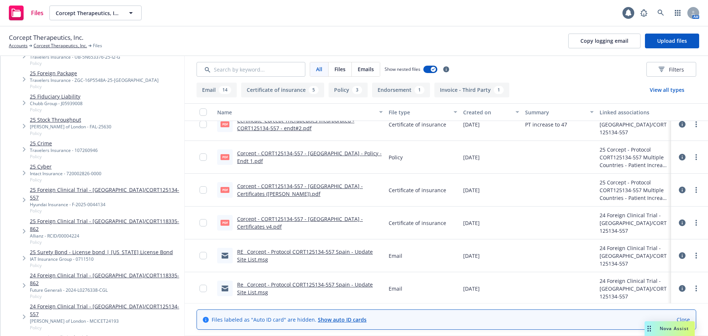
click at [332, 185] on link "Corcept - CORT125134-557 - Spain - Certificates (Ana Santaballa Bertrán).pdf" at bounding box center [300, 190] width 126 height 15
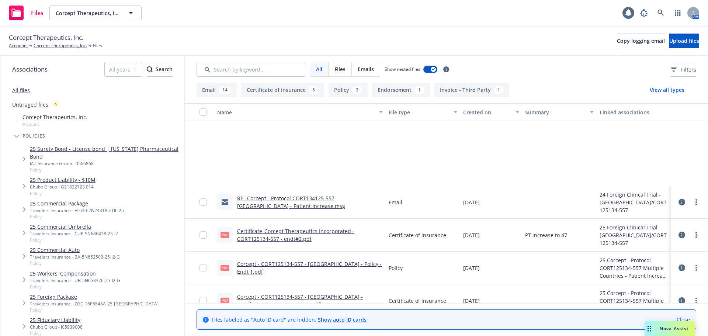
scroll to position [111, 0]
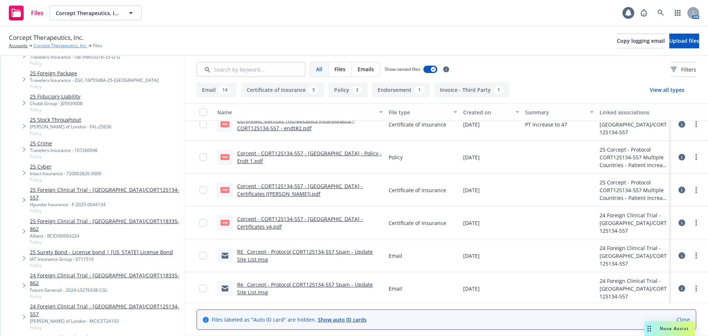
click at [56, 46] on link "Corcept Therapeutics, Inc." at bounding box center [60, 45] width 53 height 7
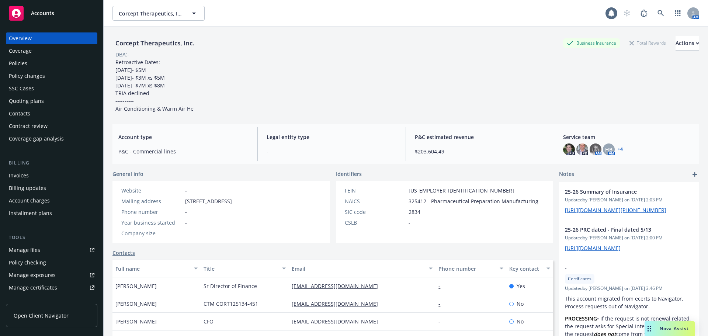
click at [37, 77] on div "Policy changes" at bounding box center [27, 76] width 36 height 12
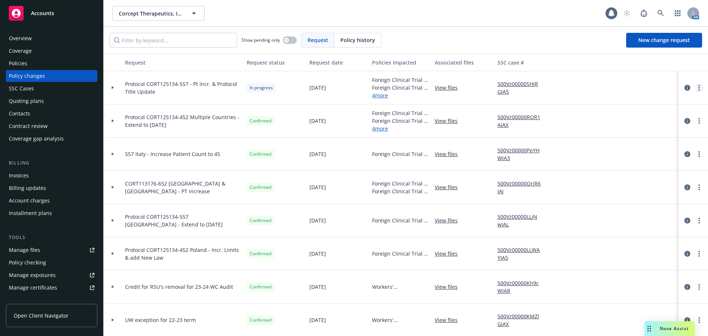
click at [695, 86] on link "more" at bounding box center [699, 87] width 9 height 9
click at [617, 149] on link "Resume workflow" at bounding box center [634, 147] width 126 height 15
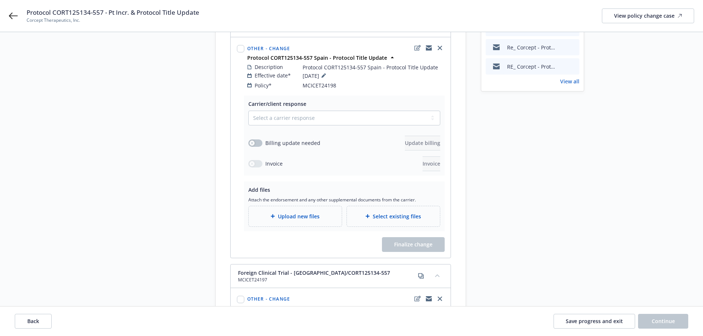
scroll to position [111, 0]
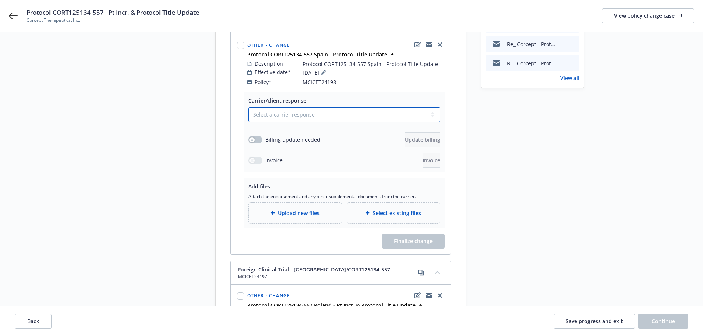
click at [276, 108] on select "Select a carrier response Accepted Accepted with revision No endorsement needed…" at bounding box center [344, 114] width 192 height 15
select select "ACCEPTED"
click at [248, 107] on select "Select a carrier response Accepted Accepted with revision No endorsement needed…" at bounding box center [344, 114] width 192 height 15
click at [252, 138] on icon "button" at bounding box center [251, 139] width 3 height 3
click at [291, 209] on span "Upload new files" at bounding box center [299, 213] width 42 height 8
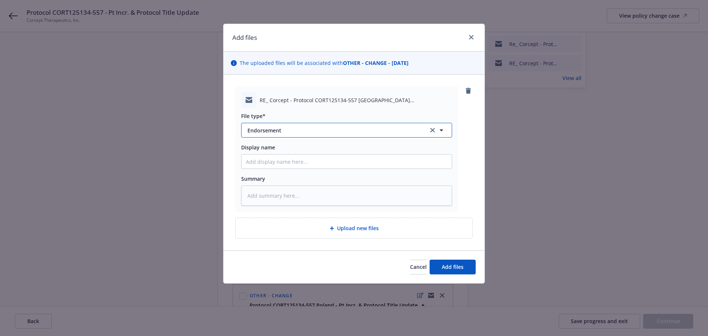
click at [310, 126] on button "Endorsement" at bounding box center [346, 130] width 211 height 15
type input "em"
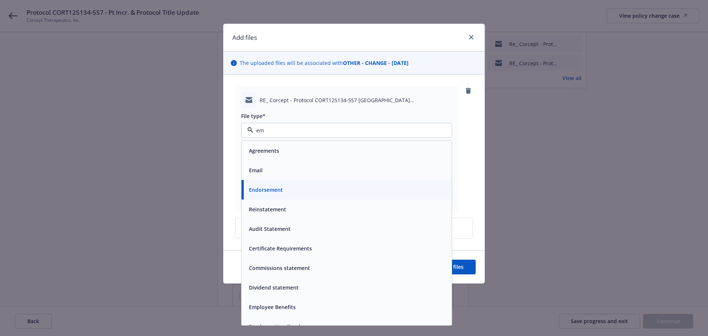
drag, startPoint x: 277, startPoint y: 177, endPoint x: 293, endPoint y: 171, distance: 16.4
click at [276, 176] on div "Email" at bounding box center [347, 170] width 210 height 20
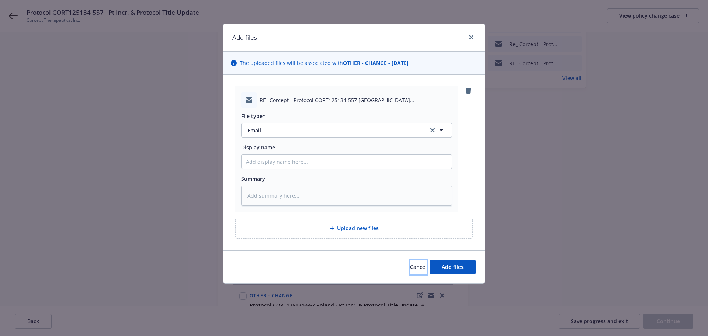
click at [416, 272] on button "Cancel" at bounding box center [418, 267] width 17 height 15
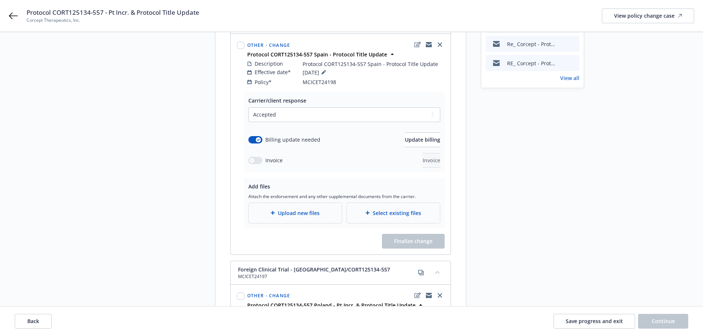
click at [306, 209] on div "Upload new files" at bounding box center [294, 213] width 81 height 8
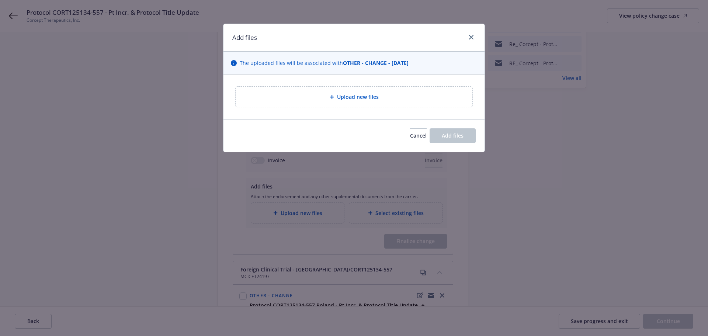
click at [399, 99] on div "Upload new files" at bounding box center [354, 97] width 225 height 8
type textarea "x"
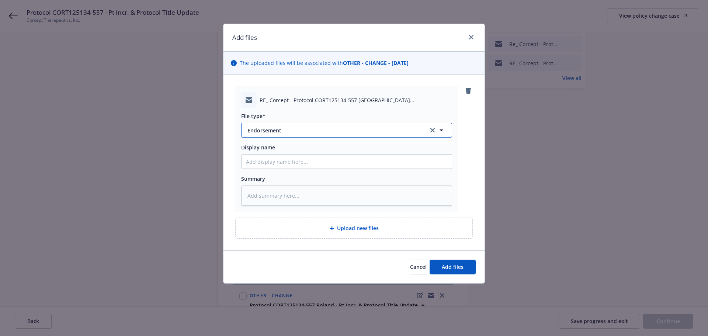
click at [348, 131] on span "Endorsement" at bounding box center [332, 130] width 171 height 8
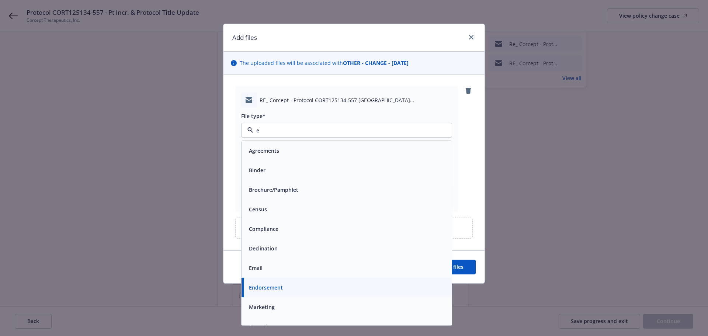
type input "em"
click at [348, 169] on div "Email" at bounding box center [346, 170] width 201 height 11
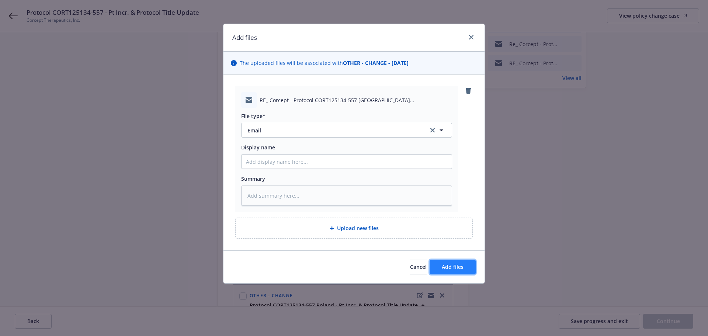
click at [455, 266] on span "Add files" at bounding box center [453, 266] width 22 height 7
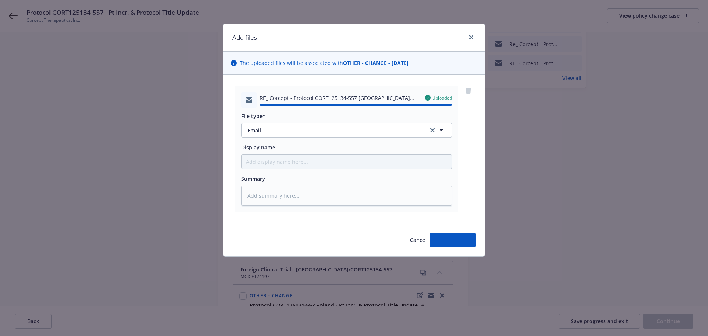
type textarea "x"
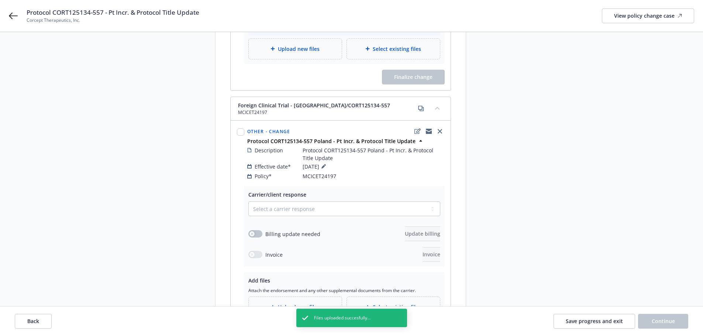
scroll to position [369, 0]
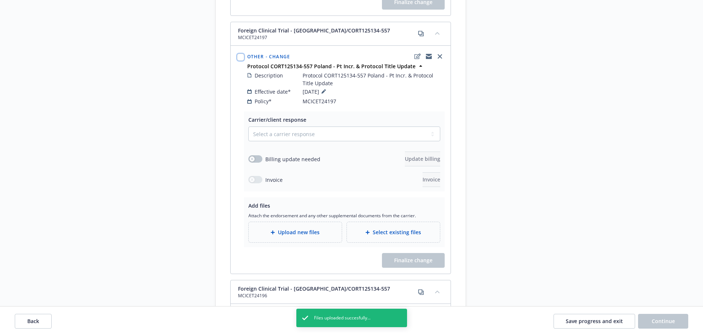
click at [240, 53] on input "checkbox" at bounding box center [240, 56] width 7 height 7
checkbox input "true"
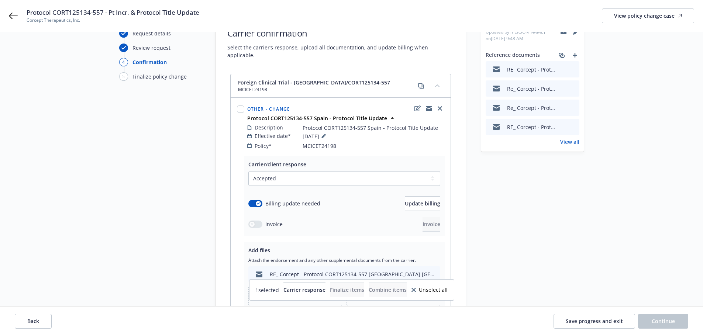
scroll to position [37, 0]
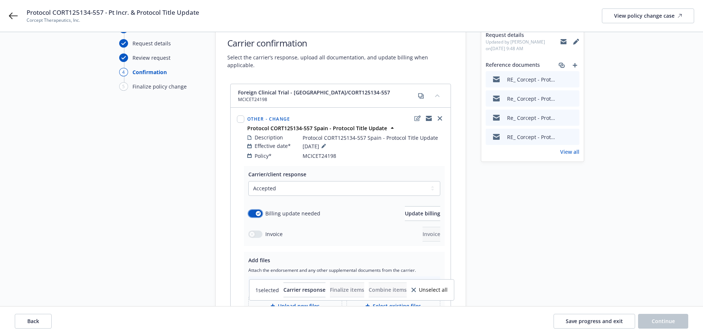
click at [254, 210] on button "button" at bounding box center [255, 213] width 14 height 7
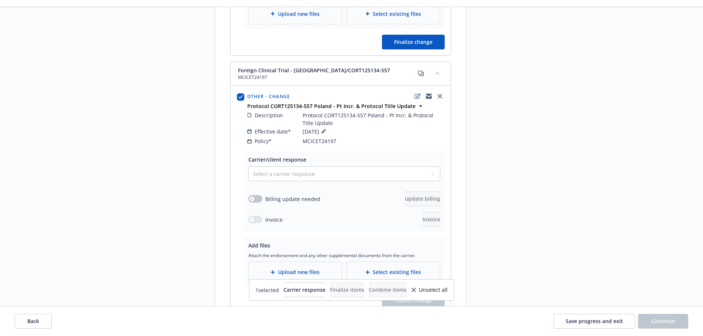
scroll to position [332, 0]
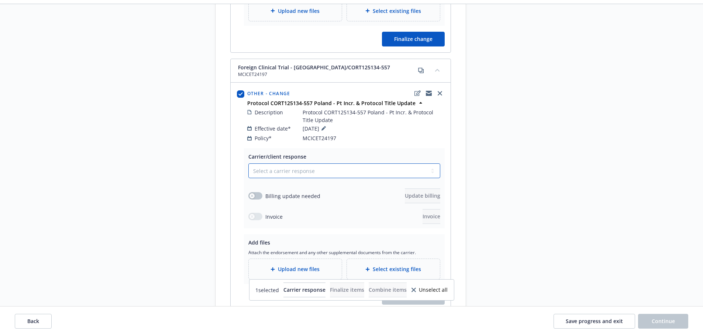
click at [305, 163] on select "Select a carrier response Accepted Accepted with revision No endorsement needed…" at bounding box center [344, 170] width 192 height 15
select select "ACCEPTED"
click at [248, 163] on select "Select a carrier response Accepted Accepted with revision No endorsement needed…" at bounding box center [344, 170] width 192 height 15
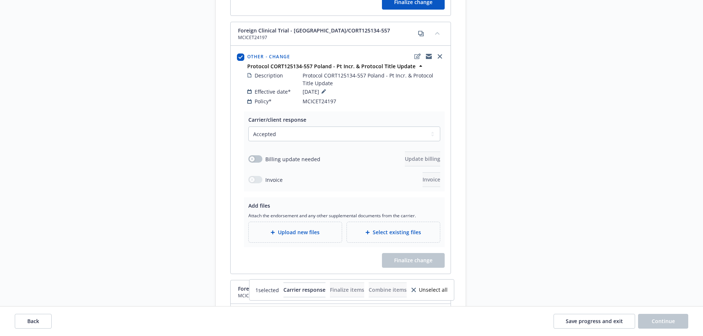
click at [285, 228] on span "Upload new files" at bounding box center [299, 232] width 42 height 8
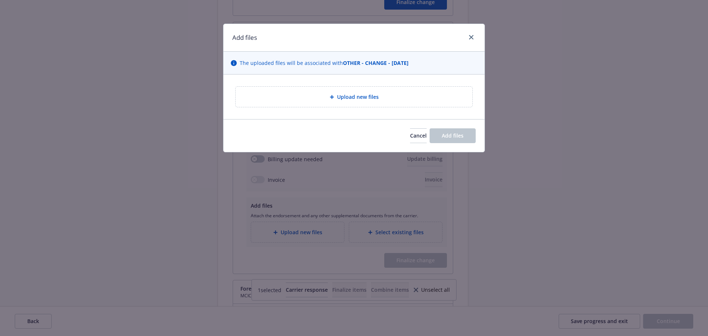
type textarea "x"
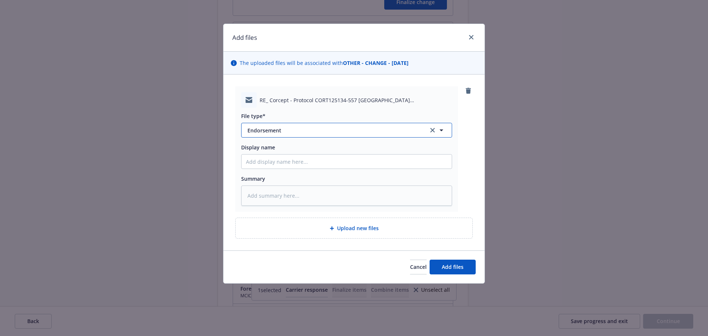
click at [285, 133] on span "Endorsement" at bounding box center [332, 130] width 171 height 8
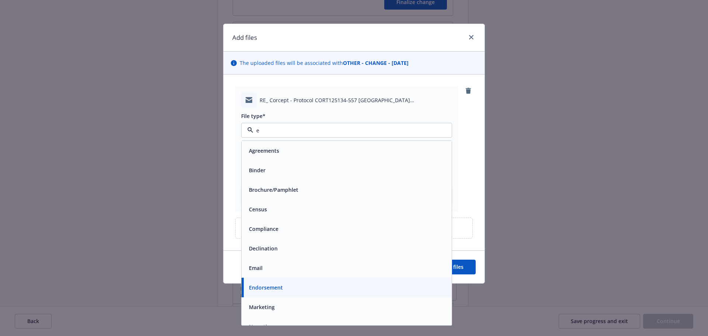
type input "em"
click at [301, 176] on div "Email" at bounding box center [347, 170] width 210 height 20
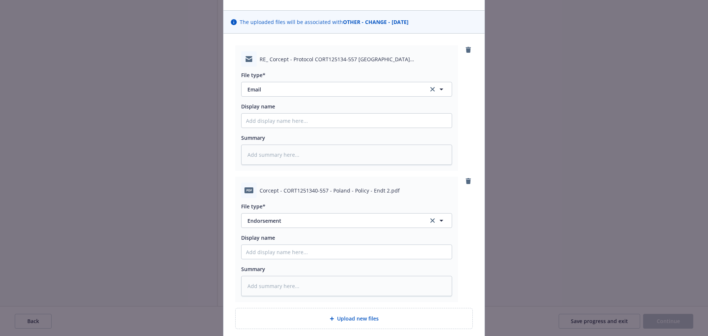
scroll to position [103, 0]
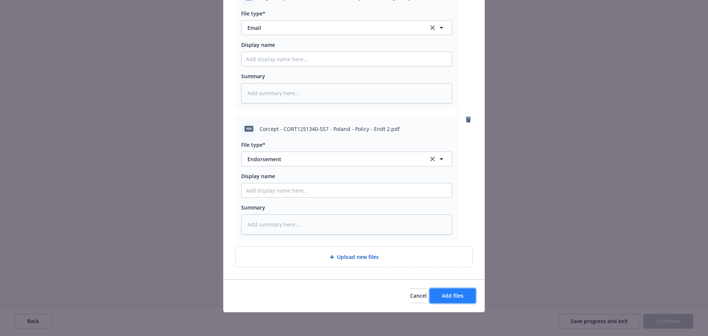
click at [452, 297] on span "Add files" at bounding box center [453, 295] width 22 height 7
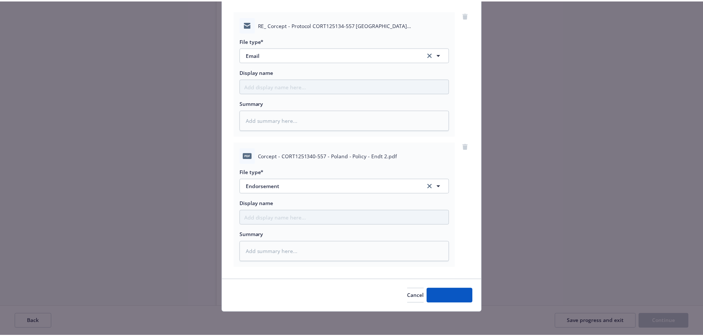
scroll to position [76, 0]
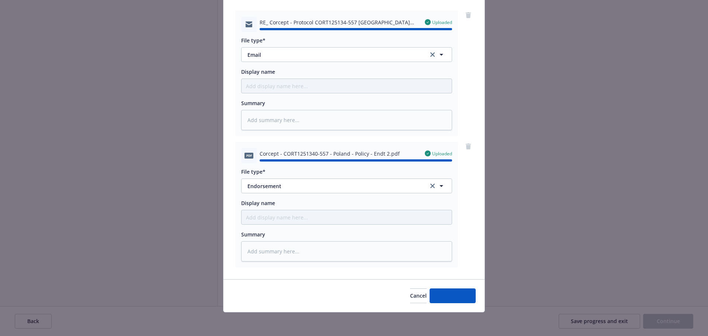
type textarea "x"
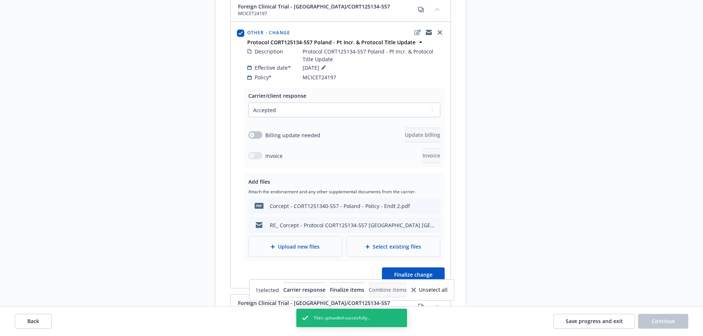
scroll to position [406, 0]
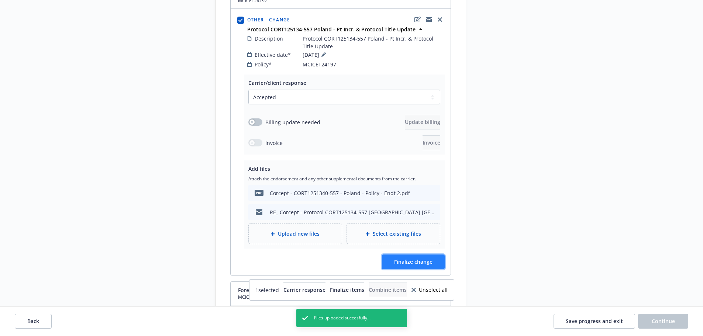
click at [433, 255] on button "Finalize change" at bounding box center [413, 261] width 63 height 15
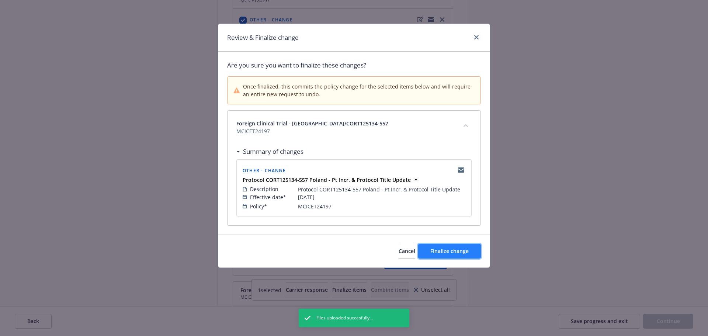
click at [447, 251] on span "Finalize change" at bounding box center [449, 250] width 38 height 7
select select "ACCEPTED"
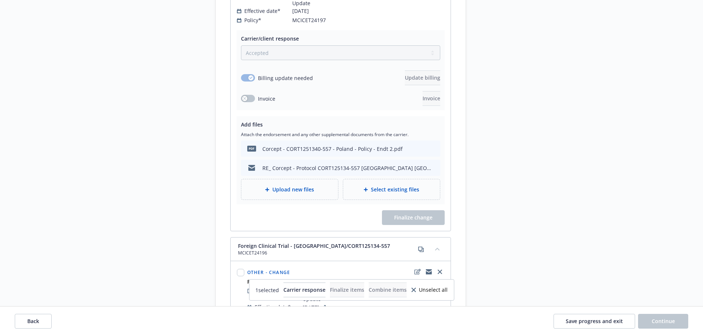
scroll to position [516, 0]
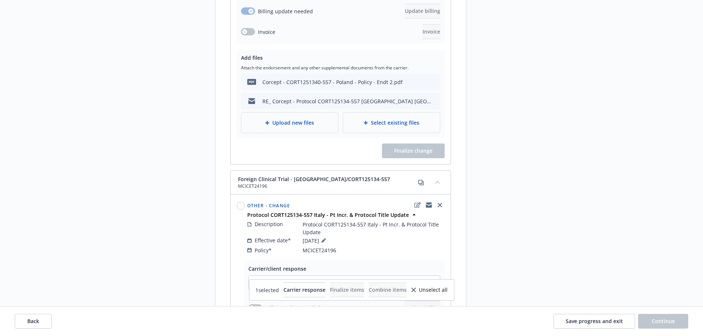
click at [447, 291] on span "Unselect all" at bounding box center [433, 289] width 29 height 5
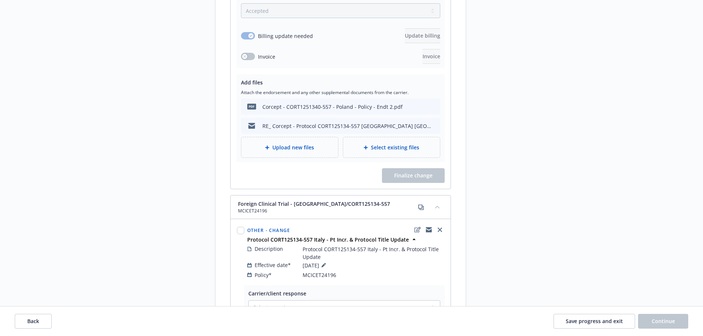
scroll to position [590, 0]
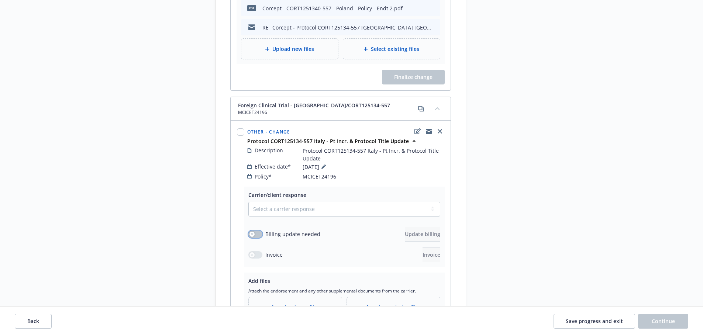
click at [256, 230] on button "button" at bounding box center [255, 233] width 14 height 7
click at [305, 202] on select "Select a carrier response Accepted Accepted with revision No endorsement needed…" at bounding box center [344, 209] width 192 height 15
select select "ACCEPTED"
click at [248, 202] on select "Select a carrier response Accepted Accepted with revision No endorsement needed…" at bounding box center [344, 209] width 192 height 15
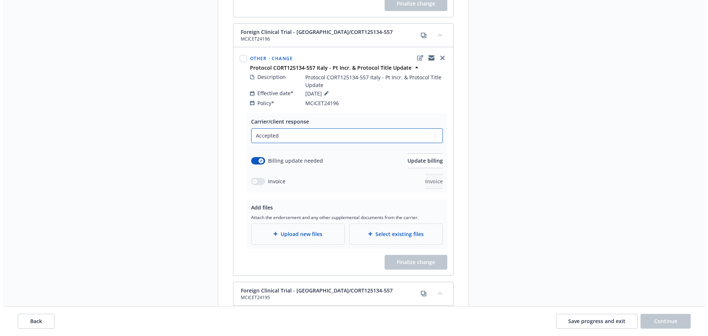
scroll to position [664, 0]
click at [412, 157] on span "Update billing" at bounding box center [422, 160] width 35 height 7
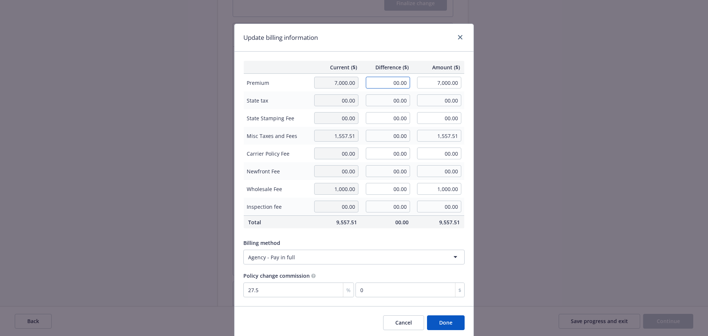
click at [399, 84] on input "00.00" at bounding box center [388, 83] width 44 height 12
type input "8,625.00"
type input "15,625.00"
type input "2371.88"
click at [409, 238] on div "Billing method Agency - Pay in full" at bounding box center [353, 250] width 221 height 28
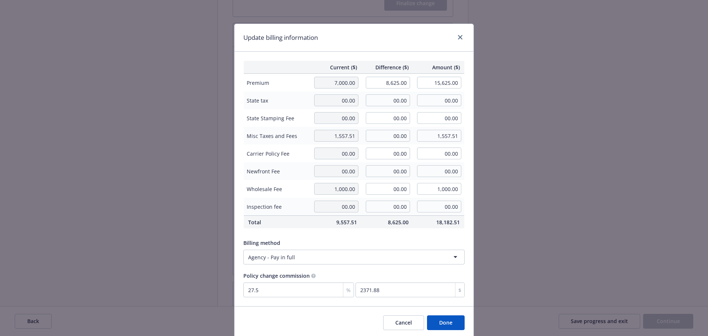
click at [441, 322] on button "Done" at bounding box center [446, 322] width 38 height 15
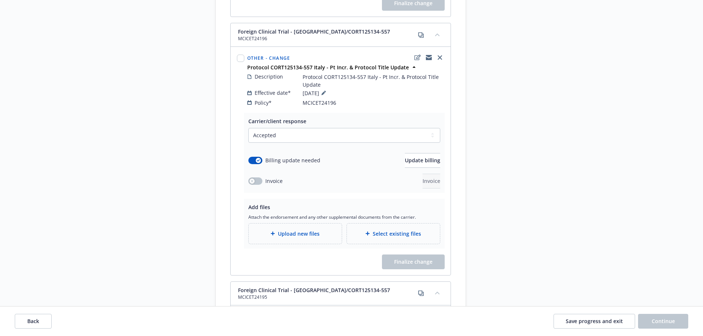
click at [317, 230] on div "Upload new files" at bounding box center [294, 233] width 81 height 8
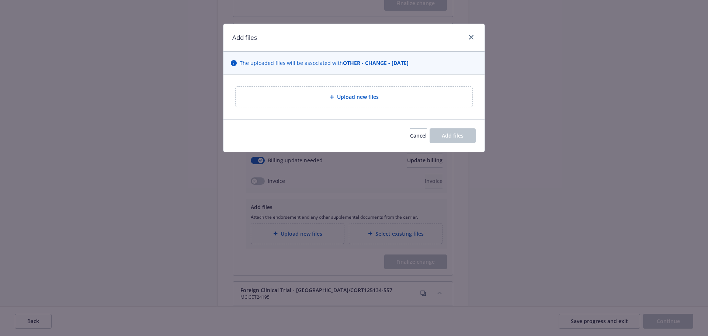
type textarea "x"
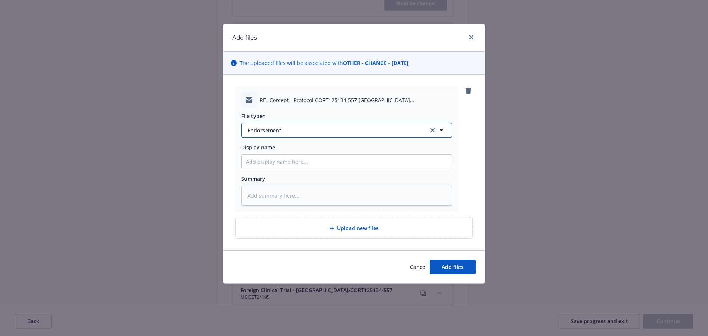
click at [280, 132] on span "Endorsement" at bounding box center [332, 130] width 171 height 8
type input "em"
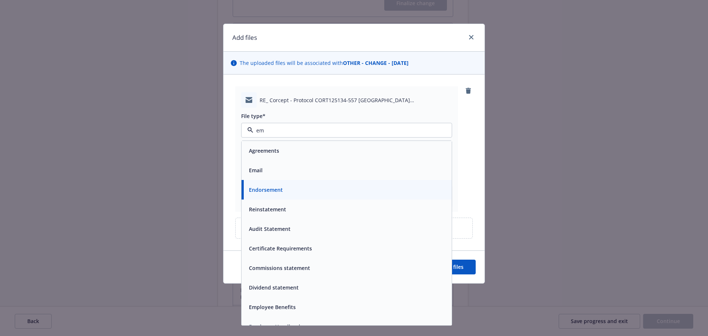
click at [316, 171] on div "Email" at bounding box center [346, 170] width 201 height 11
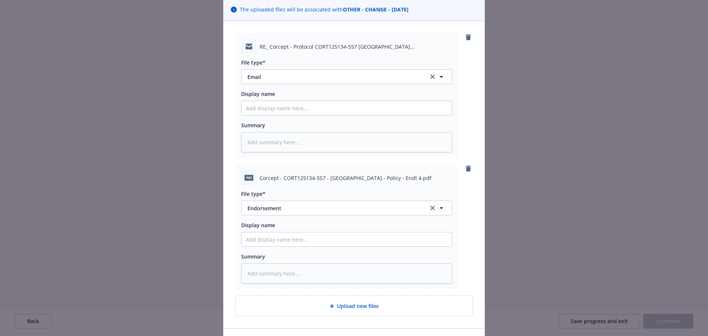
scroll to position [103, 0]
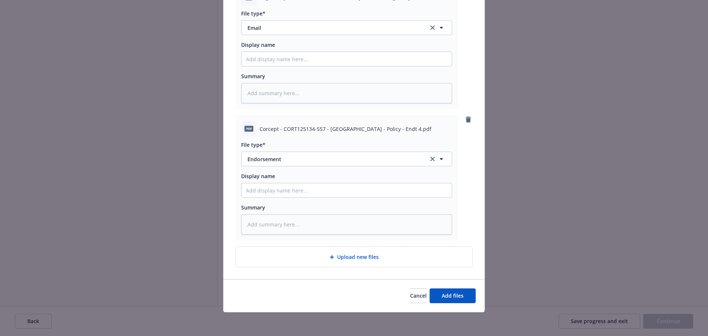
type textarea "x"
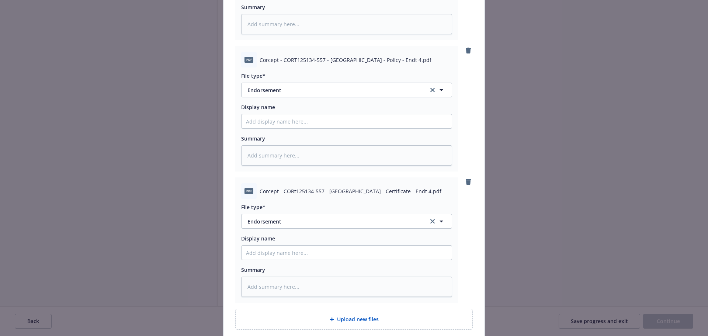
scroll to position [234, 0]
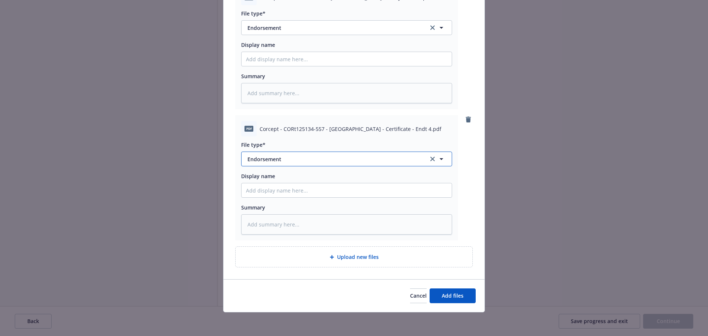
click at [297, 160] on span "Endorsement" at bounding box center [332, 159] width 171 height 8
type input "cert"
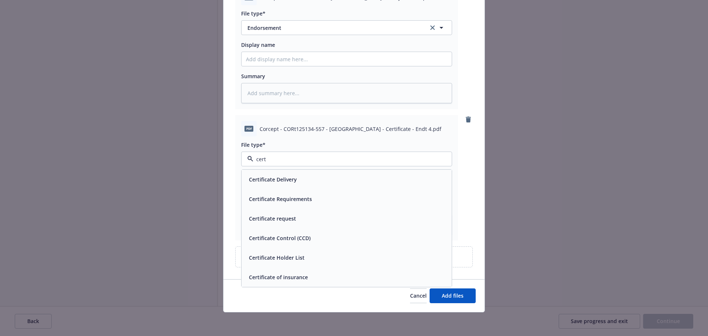
click at [312, 281] on div "Certificate of insurance" at bounding box center [346, 277] width 201 height 11
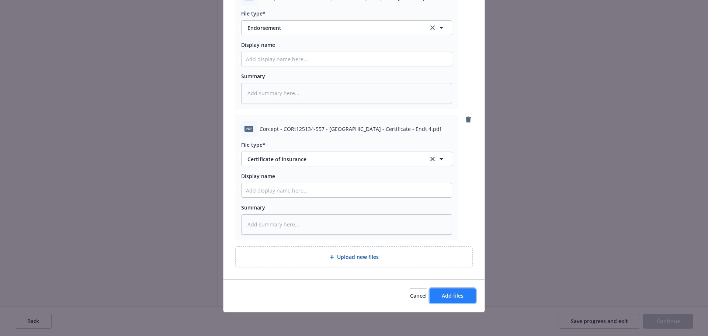
click at [444, 293] on span "Add files" at bounding box center [453, 295] width 22 height 7
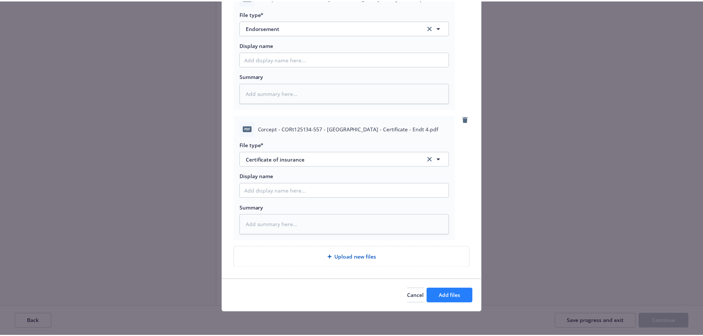
scroll to position [207, 0]
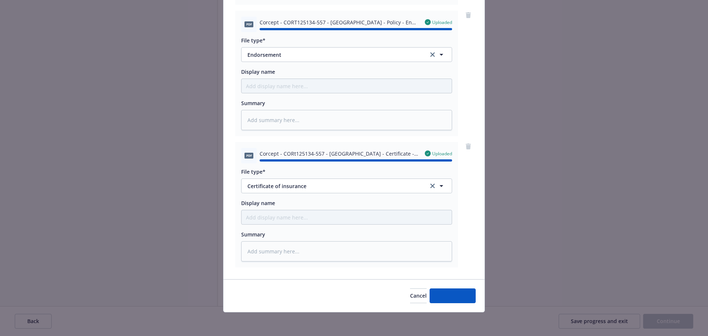
type textarea "x"
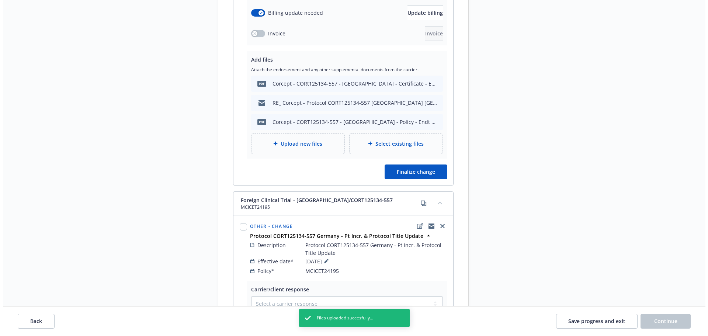
scroll to position [959, 0]
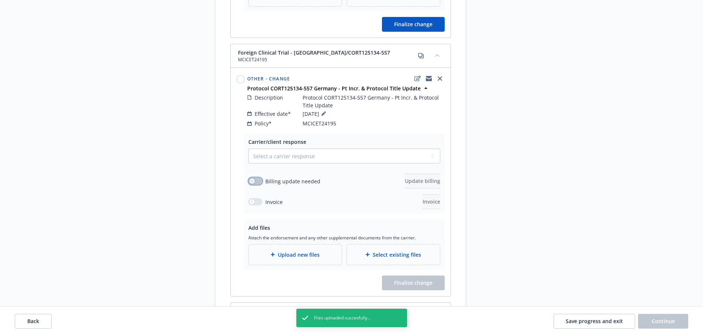
click at [261, 177] on button "button" at bounding box center [255, 180] width 14 height 7
click at [274, 150] on select "Select a carrier response Accepted Accepted with revision No endorsement needed…" at bounding box center [344, 156] width 192 height 15
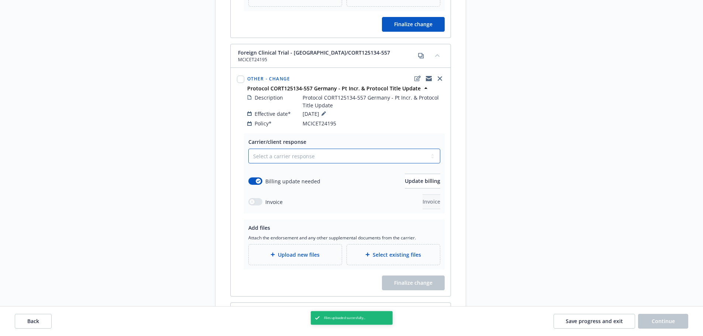
select select "ACCEPTED"
click at [248, 149] on select "Select a carrier response Accepted Accepted with revision No endorsement needed…" at bounding box center [344, 156] width 192 height 15
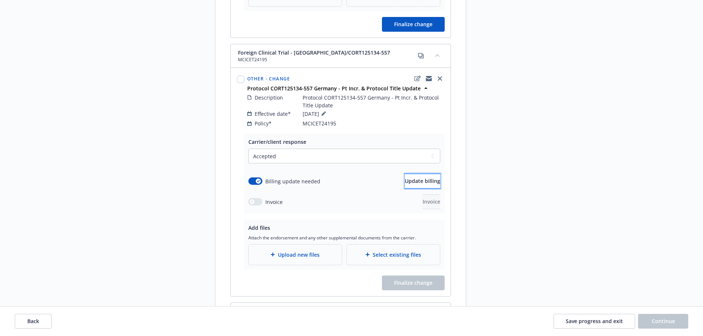
click at [420, 177] on span "Update billing" at bounding box center [422, 180] width 35 height 7
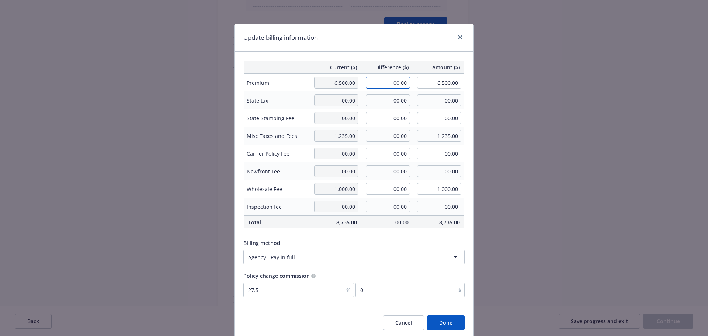
click at [390, 80] on input "00.00" at bounding box center [388, 83] width 44 height 12
type input "1,500.00"
type input "8,000.00"
type input "412.5"
click at [402, 239] on div "Billing method" at bounding box center [353, 243] width 221 height 8
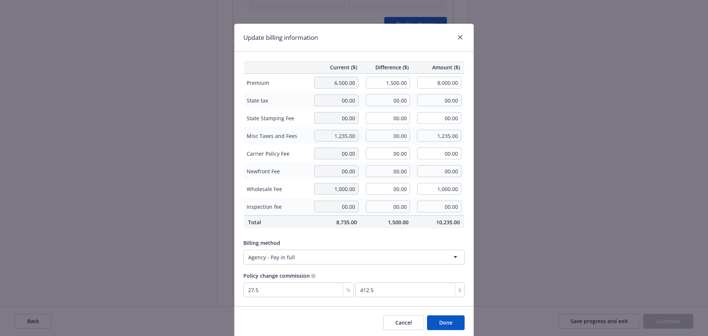
click at [434, 323] on button "Done" at bounding box center [446, 322] width 38 height 15
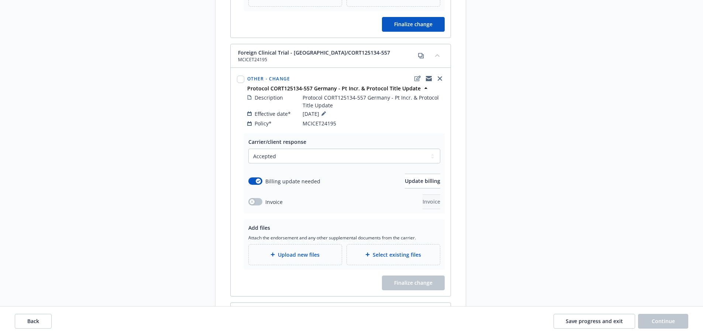
click at [309, 251] on span "Upload new files" at bounding box center [299, 255] width 42 height 8
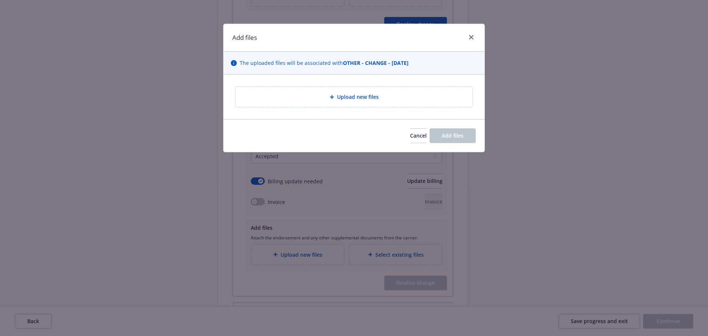
type textarea "x"
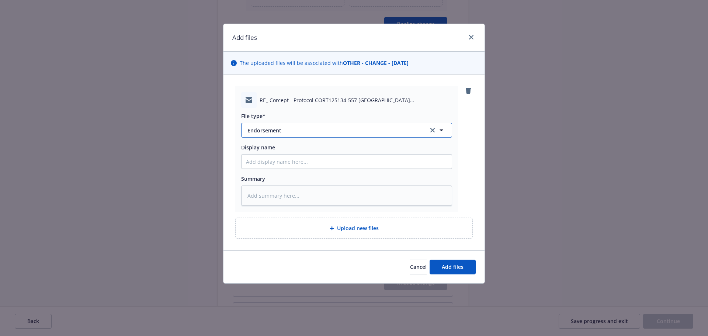
click at [299, 126] on button "Endorsement" at bounding box center [346, 130] width 211 height 15
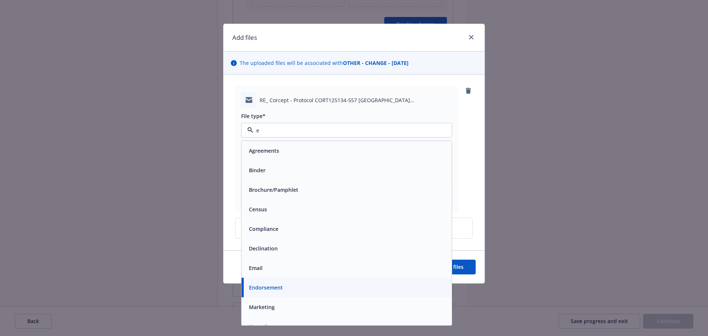
type input "em"
click at [323, 168] on div "Email" at bounding box center [346, 170] width 201 height 11
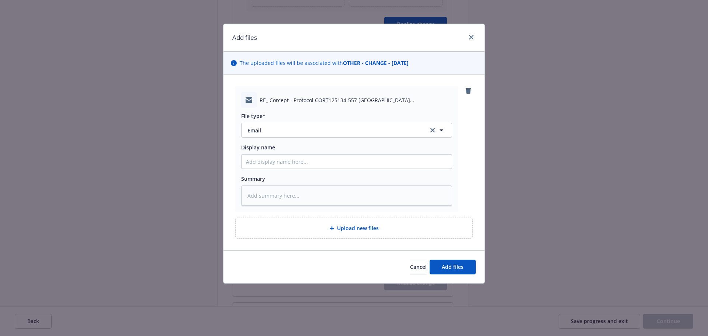
type textarea "x"
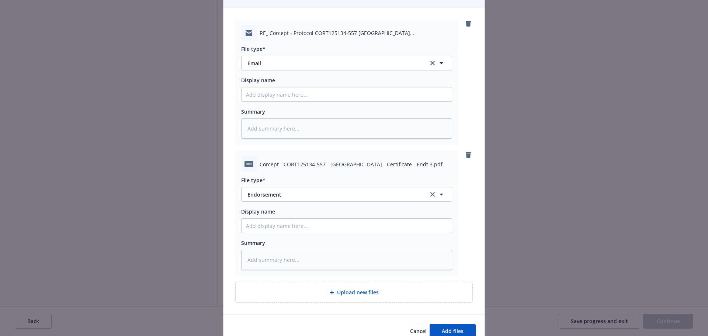
scroll to position [103, 0]
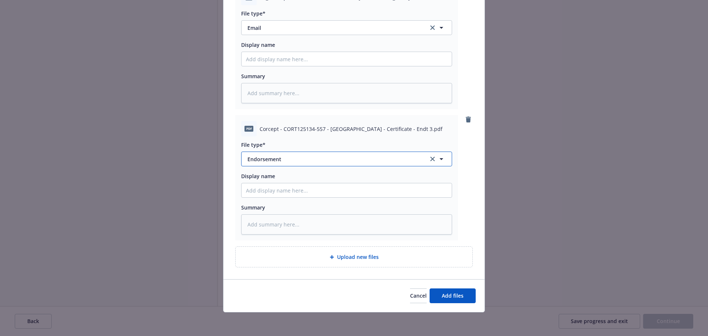
click at [289, 153] on button "Endorsement" at bounding box center [346, 159] width 211 height 15
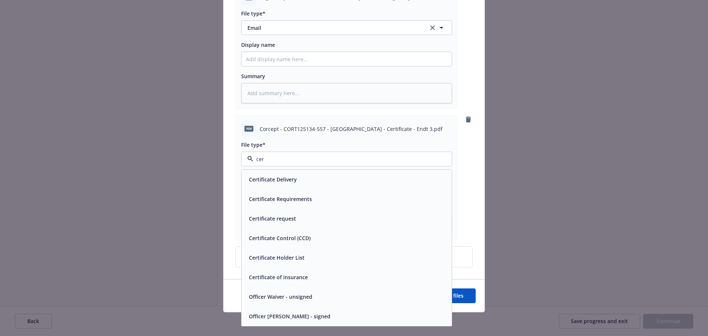
type input "cert"
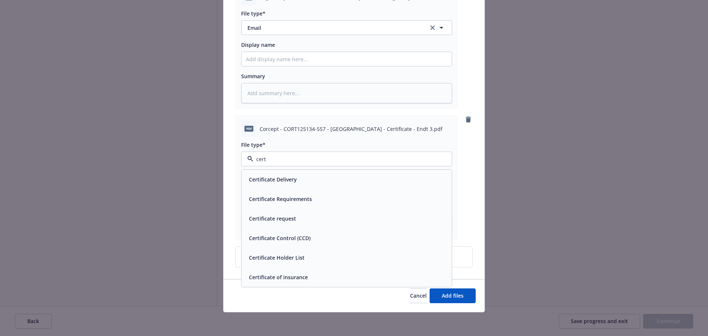
click at [323, 274] on div "Certificate of insurance" at bounding box center [346, 277] width 201 height 11
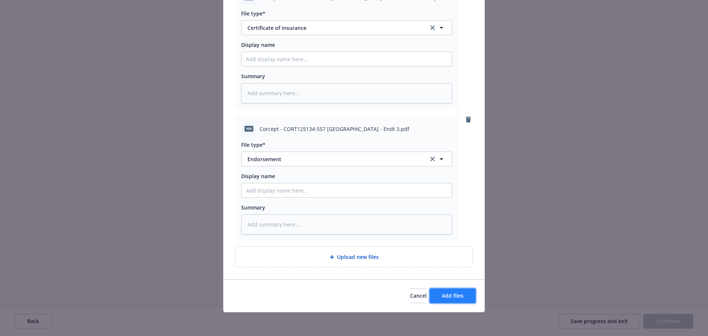
click at [449, 301] on button "Add files" at bounding box center [453, 295] width 46 height 15
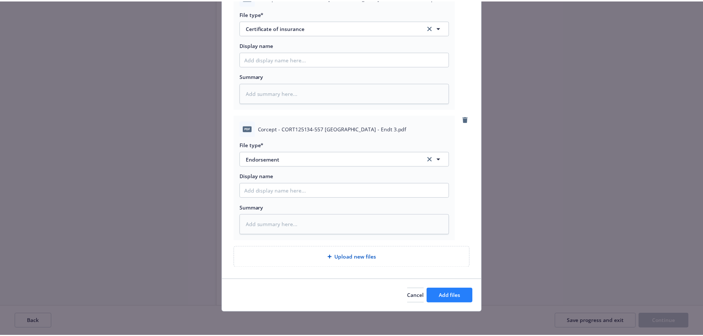
scroll to position [207, 0]
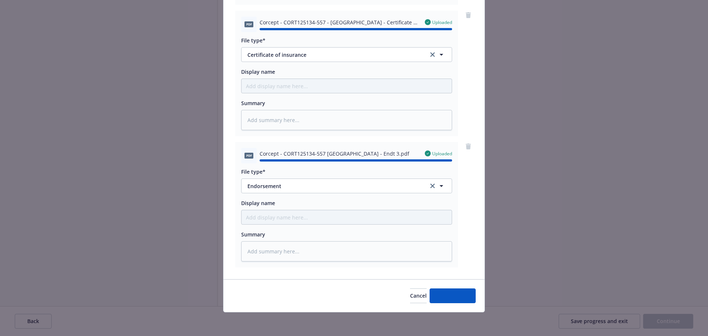
type textarea "x"
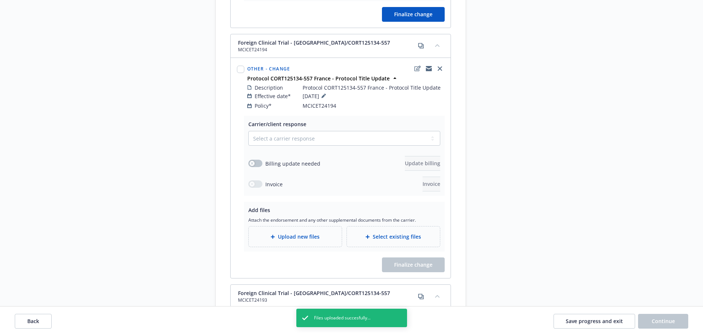
scroll to position [1291, 0]
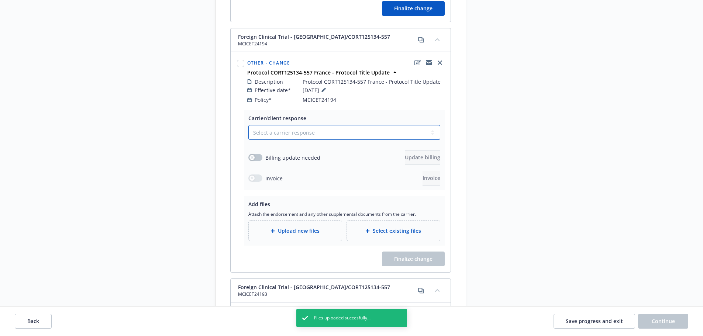
click at [266, 128] on select "Select a carrier response Accepted Accepted with revision No endorsement needed…" at bounding box center [344, 132] width 192 height 15
select select "ACCEPTED"
click at [248, 125] on select "Select a carrier response Accepted Accepted with revision No endorsement needed…" at bounding box center [344, 132] width 192 height 15
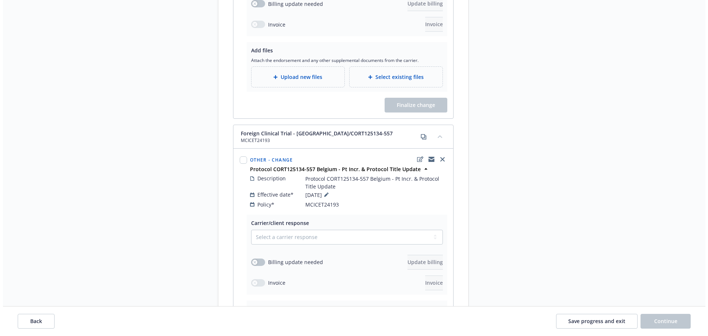
scroll to position [1512, 0]
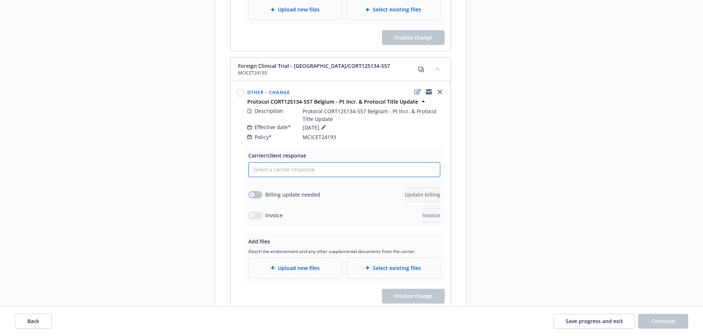
click at [291, 164] on select "Select a carrier response Accepted Accepted with revision No endorsement needed…" at bounding box center [344, 169] width 192 height 15
select select "ACCEPTED"
click at [248, 162] on select "Select a carrier response Accepted Accepted with revision No endorsement needed…" at bounding box center [344, 169] width 192 height 15
click at [305, 264] on span "Upload new files" at bounding box center [299, 268] width 42 height 8
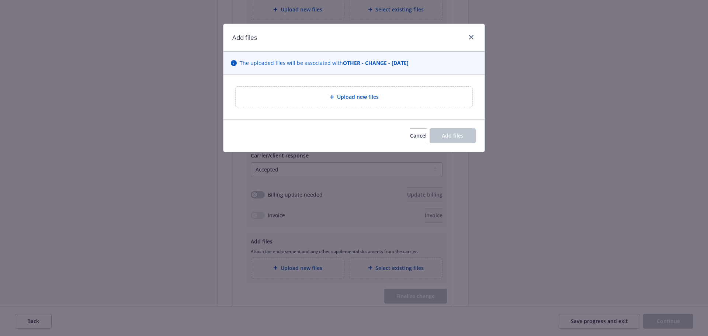
type textarea "x"
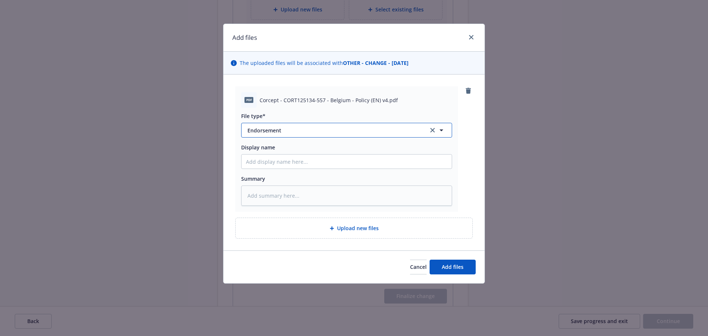
click at [344, 129] on span "Endorsement" at bounding box center [332, 130] width 171 height 8
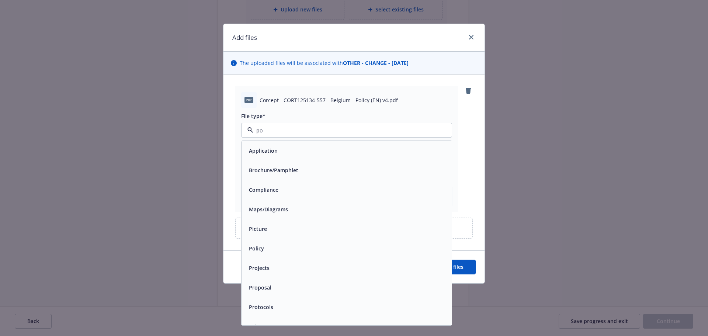
type input "pol"
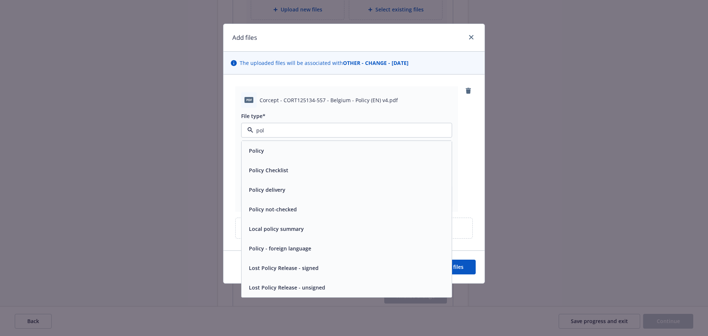
click at [341, 157] on div "Policy" at bounding box center [347, 151] width 210 height 20
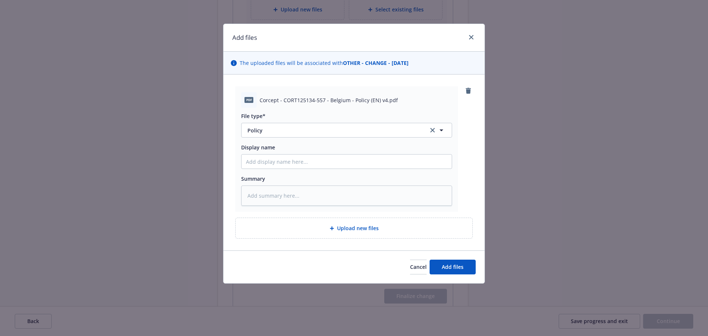
type textarea "x"
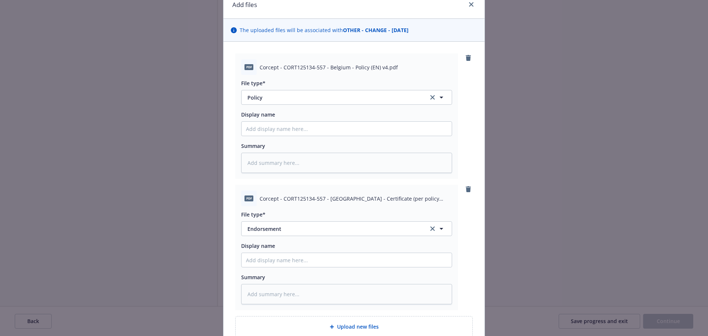
scroll to position [103, 0]
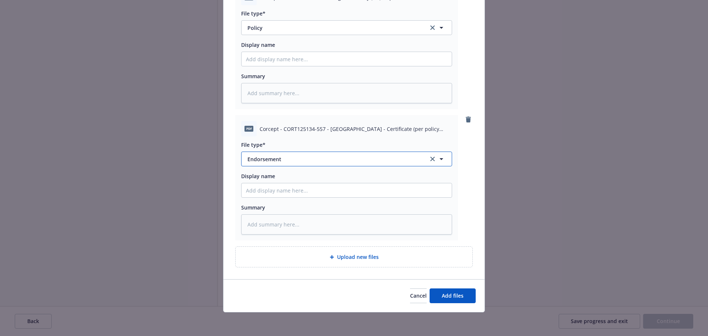
click at [285, 156] on span "Endorsement" at bounding box center [332, 159] width 171 height 8
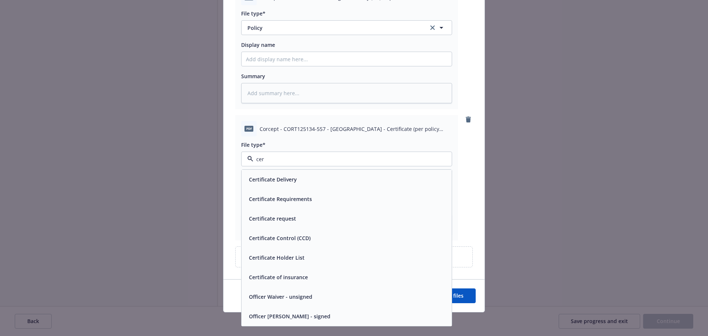
type input "cert"
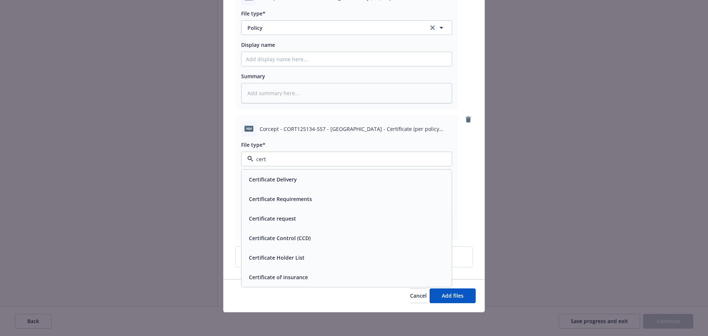
click at [334, 279] on div "Certificate of insurance" at bounding box center [346, 277] width 201 height 11
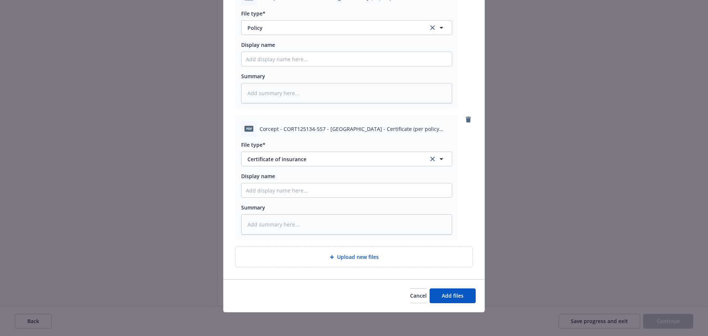
type textarea "x"
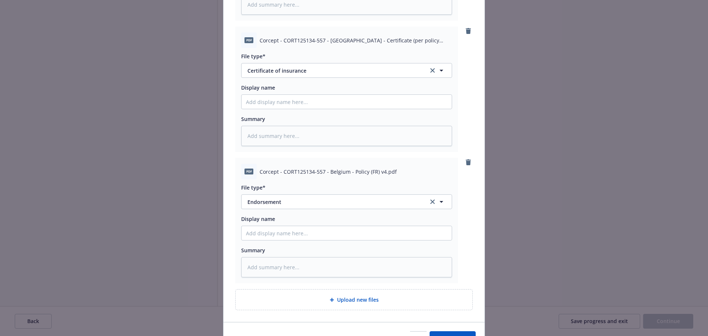
scroll to position [234, 0]
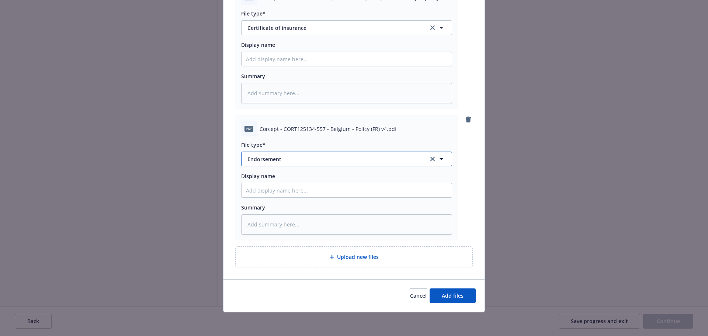
click at [271, 159] on span "Endorsement" at bounding box center [332, 159] width 171 height 8
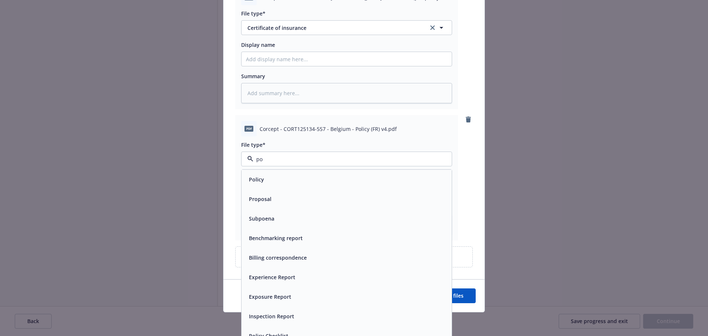
type input "pol"
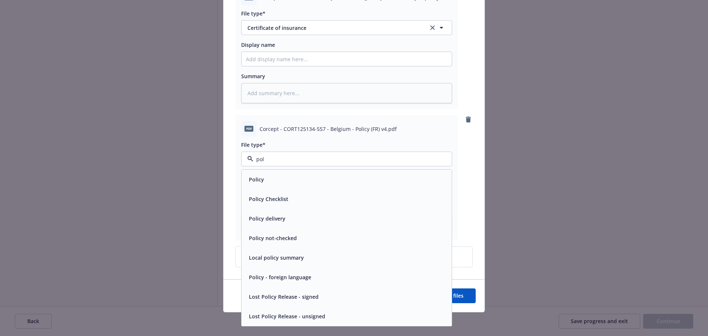
click at [283, 187] on div "Policy" at bounding box center [347, 180] width 210 height 20
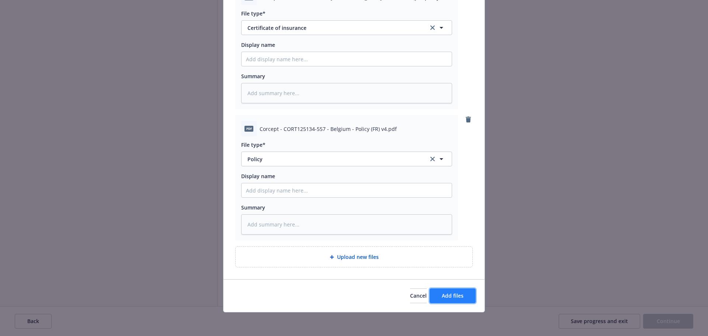
click at [444, 295] on span "Add files" at bounding box center [453, 295] width 22 height 7
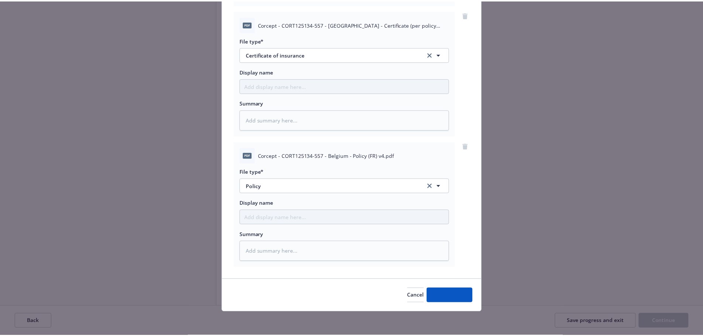
scroll to position [207, 0]
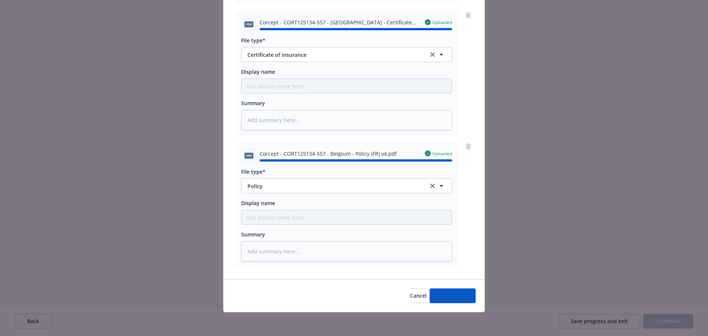
type textarea "x"
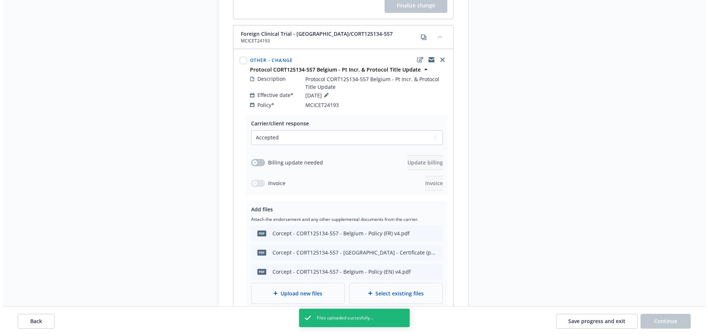
scroll to position [1576, 0]
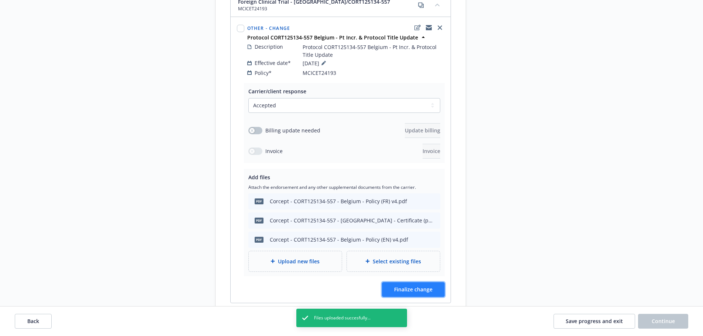
click at [413, 286] on span "Finalize change" at bounding box center [413, 289] width 38 height 7
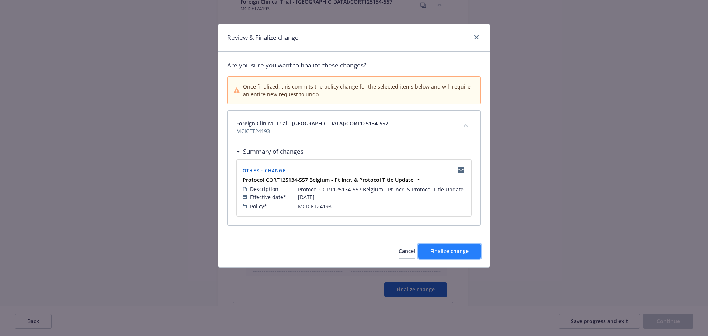
click at [465, 250] on span "Finalize change" at bounding box center [449, 250] width 38 height 7
select select "ACCEPTED"
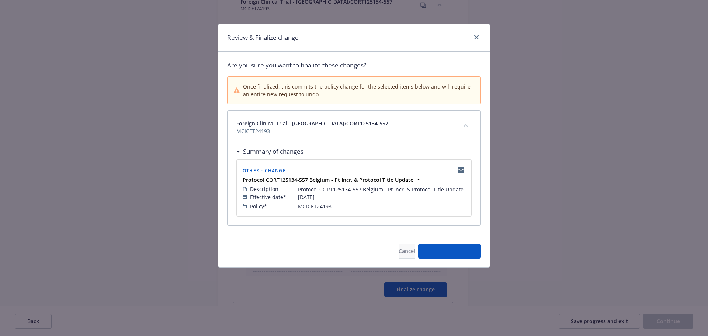
select select "ACCEPTED"
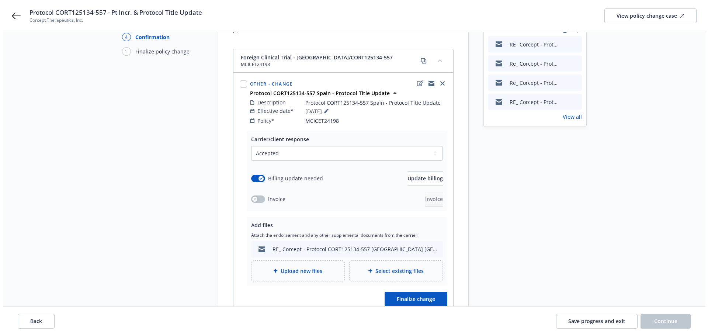
scroll to position [0, 0]
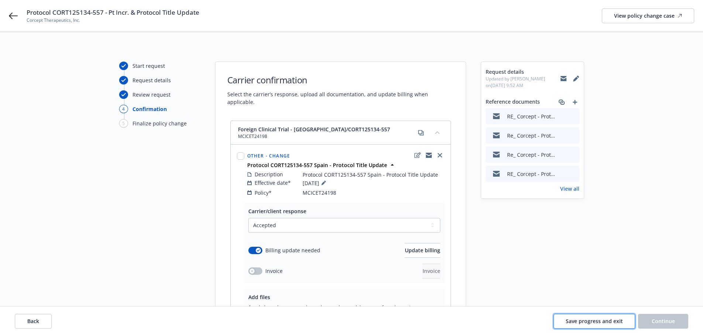
click at [597, 320] on span "Save progress and exit" at bounding box center [593, 321] width 57 height 7
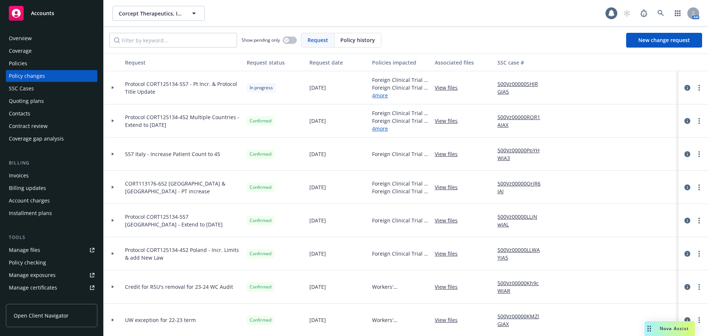
click at [110, 85] on div at bounding box center [113, 87] width 18 height 33
